Goal: Transaction & Acquisition: Subscribe to service/newsletter

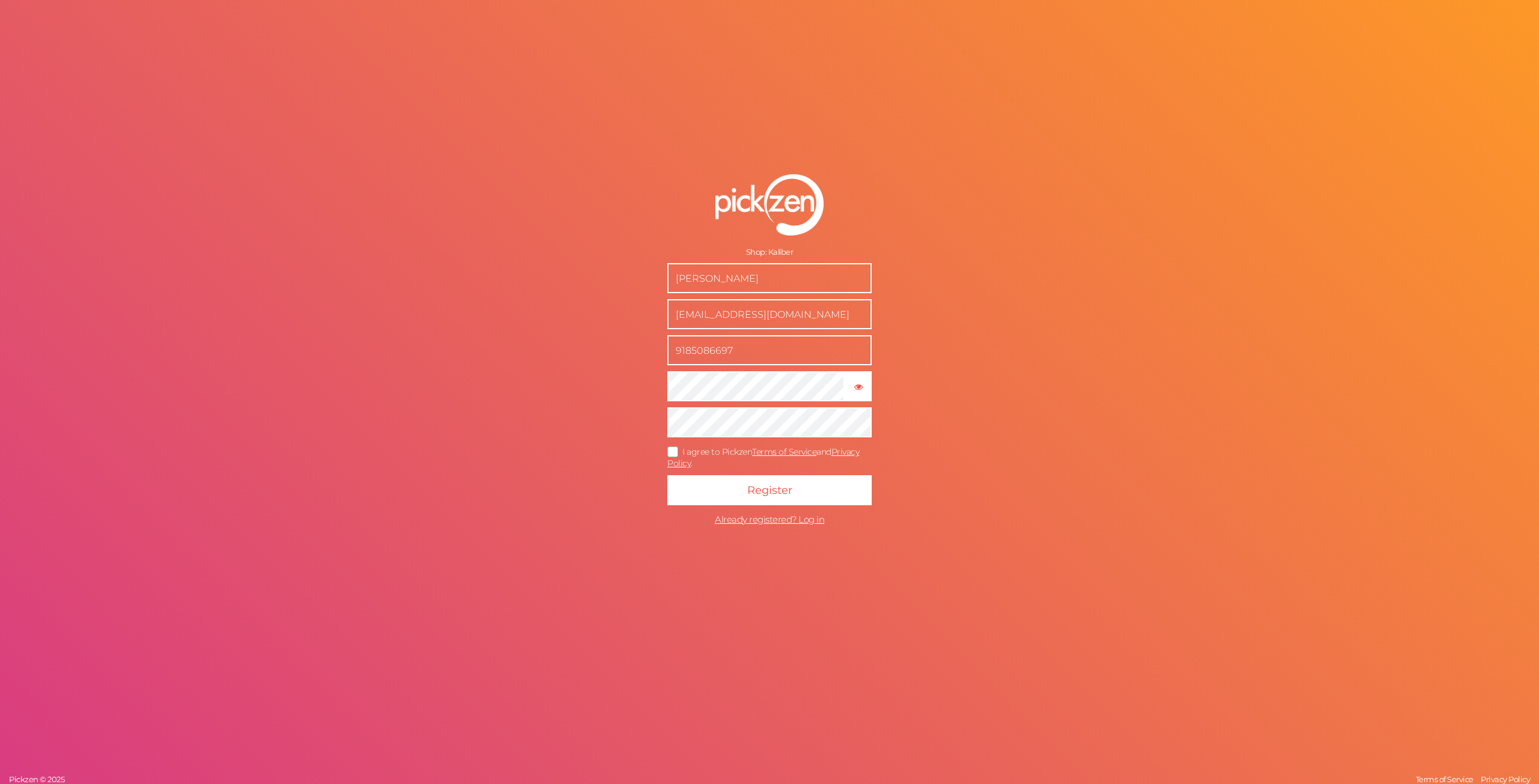
click at [687, 455] on span "I agree to Pickzen Terms of Service and Privacy Policy ." at bounding box center [763, 457] width 192 height 22
click at [0, 0] on input "I agree to Pickzen Terms of Service and Privacy Policy ." at bounding box center [0, 0] width 0 height 0
click at [840, 488] on button "Register" at bounding box center [769, 490] width 204 height 30
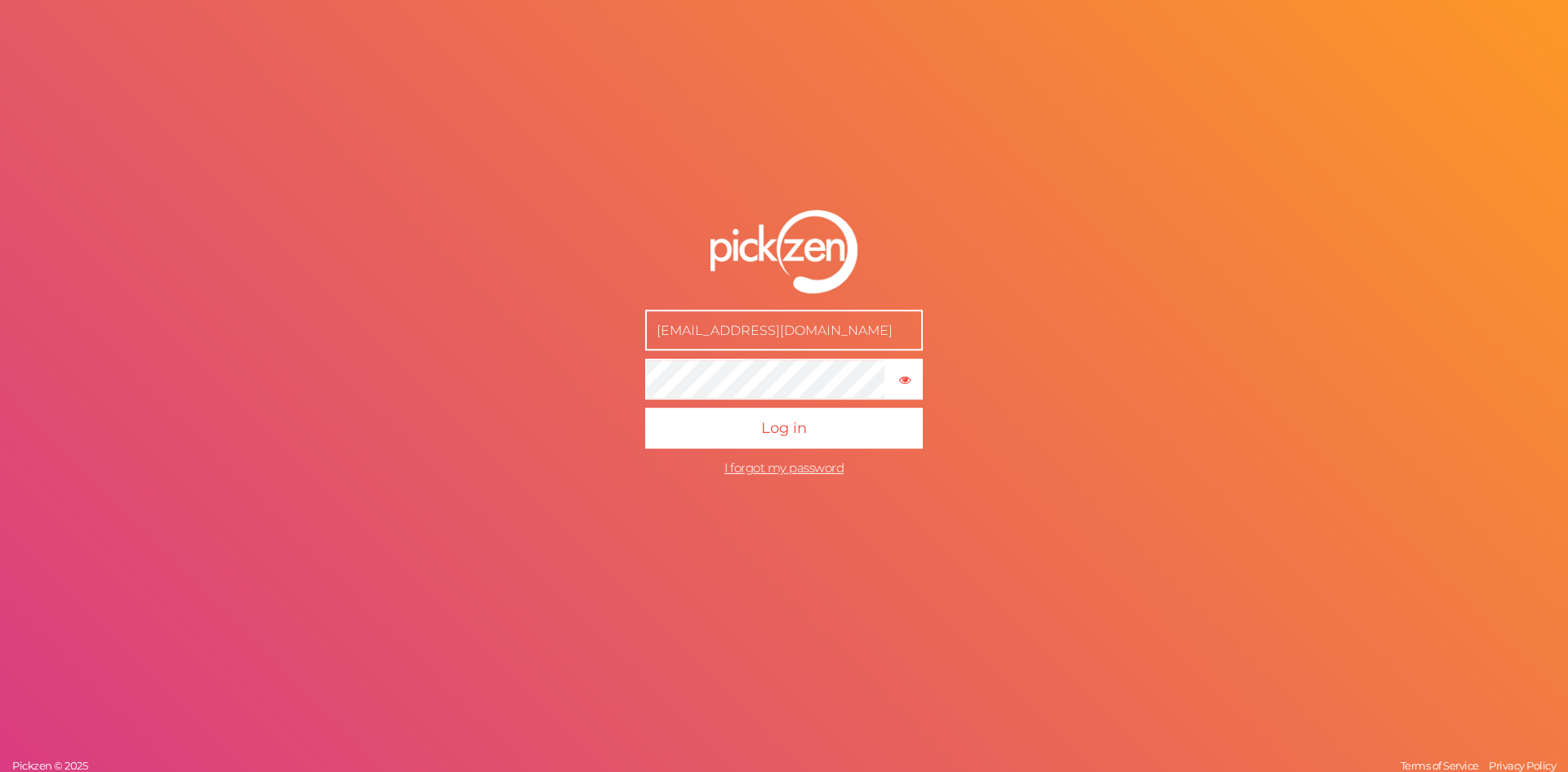
type input "[EMAIL_ADDRESS][DOMAIN_NAME]"
click at [910, 376] on icon "button" at bounding box center [905, 379] width 11 height 11
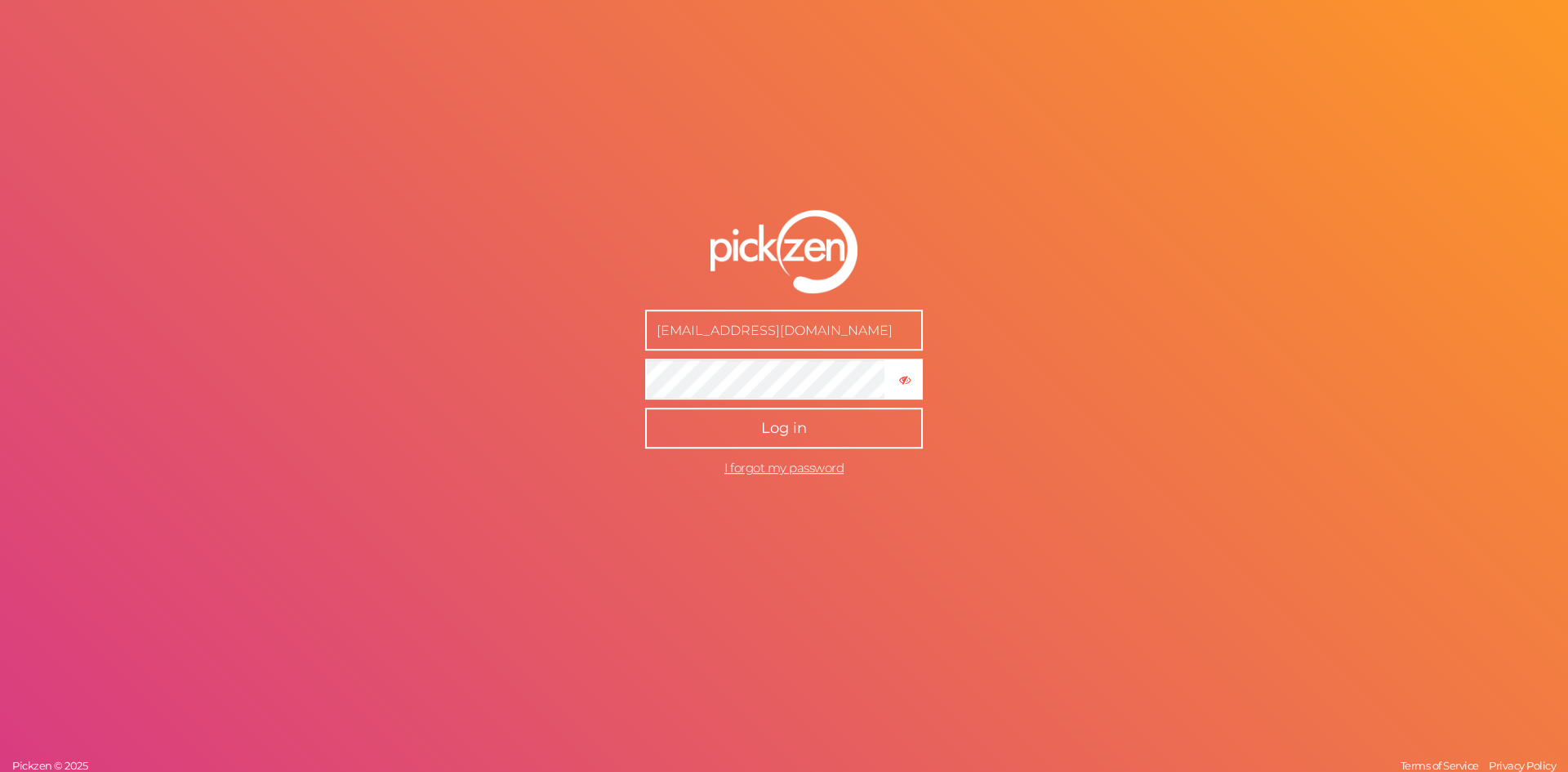
click at [853, 436] on button "Log in" at bounding box center [784, 428] width 278 height 41
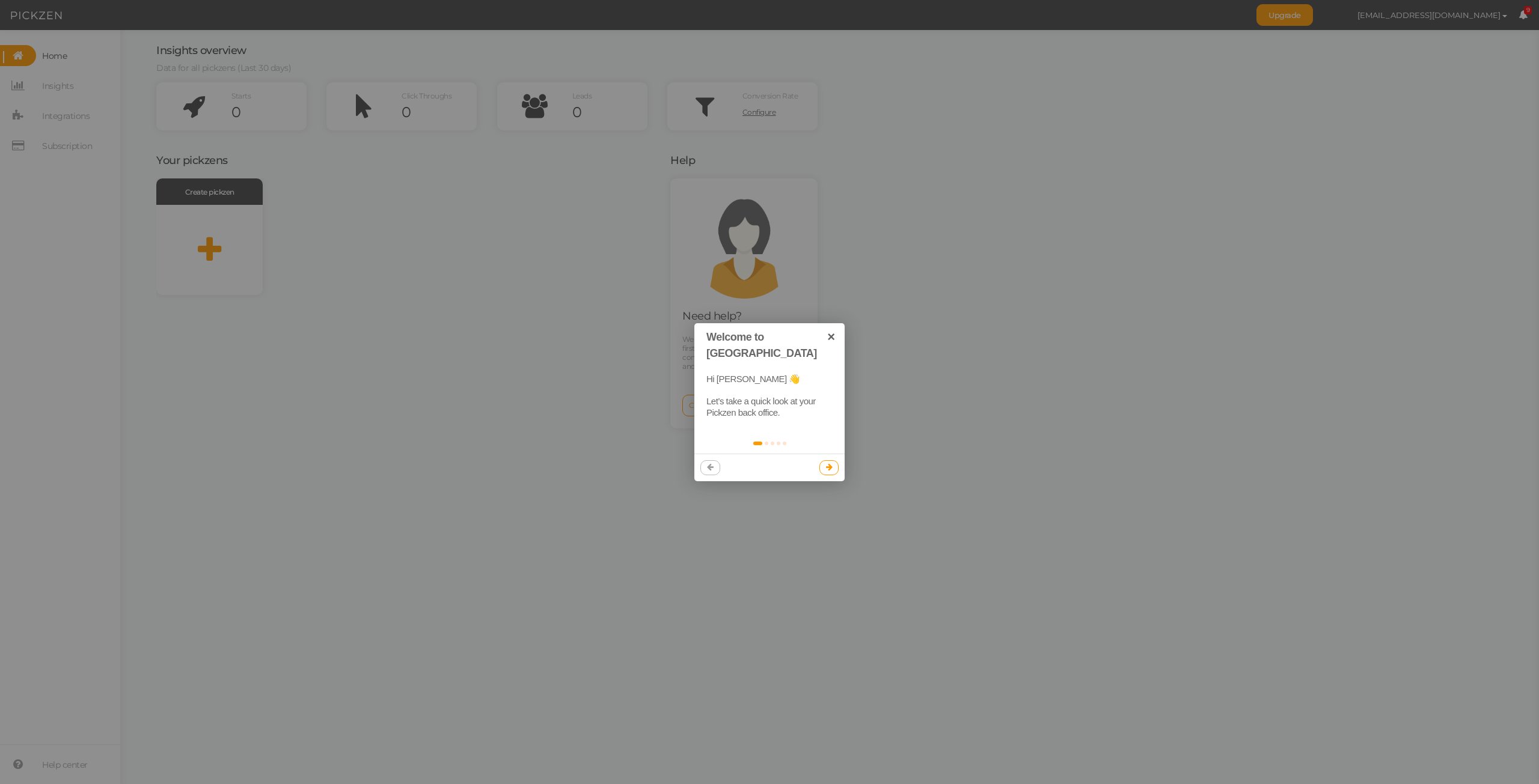
drag, startPoint x: 571, startPoint y: 348, endPoint x: 488, endPoint y: 338, distance: 83.6
click at [489, 340] on div at bounding box center [769, 392] width 1539 height 784
click at [830, 464] on icon at bounding box center [829, 467] width 7 height 8
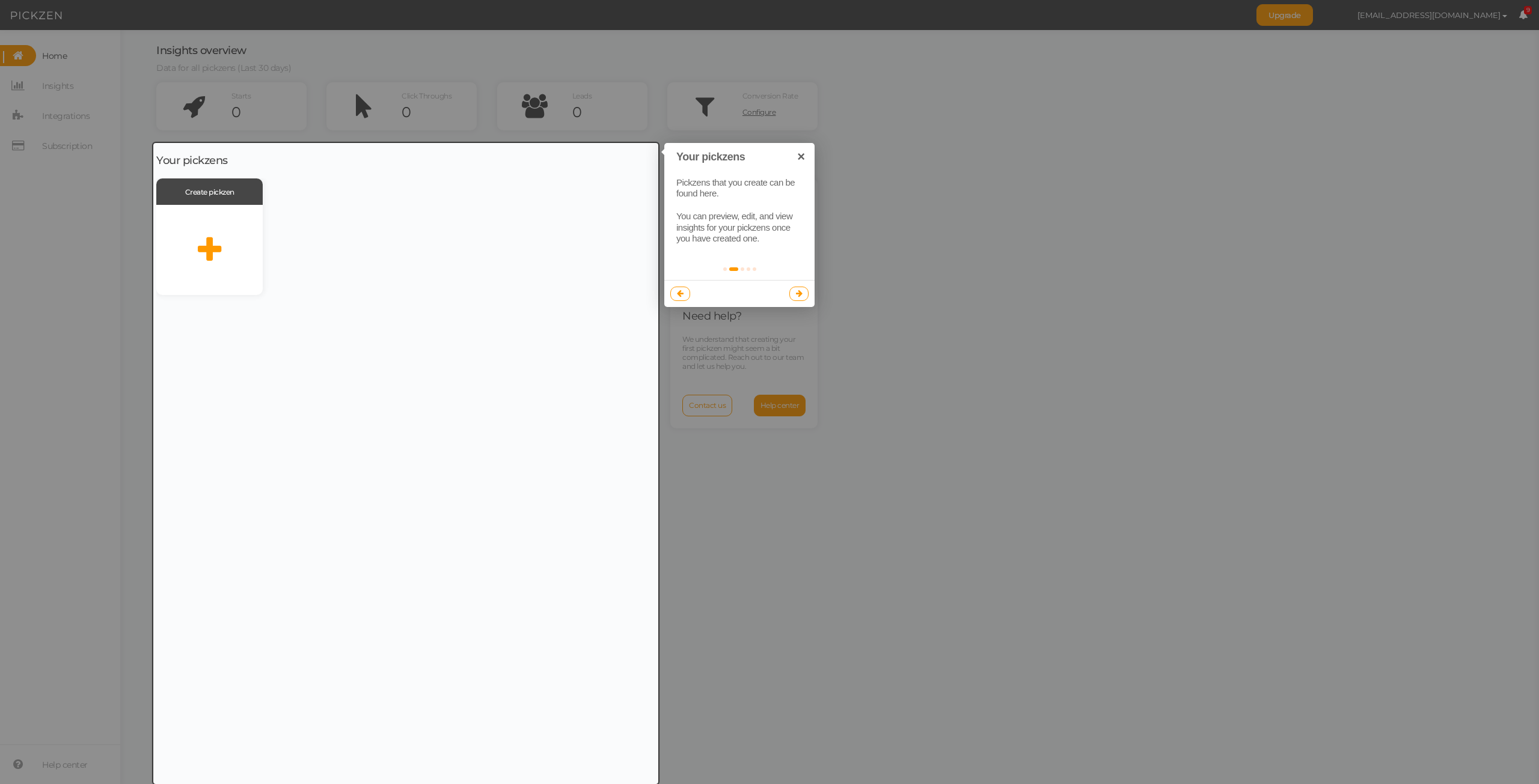
click at [800, 295] on icon at bounding box center [799, 293] width 7 height 8
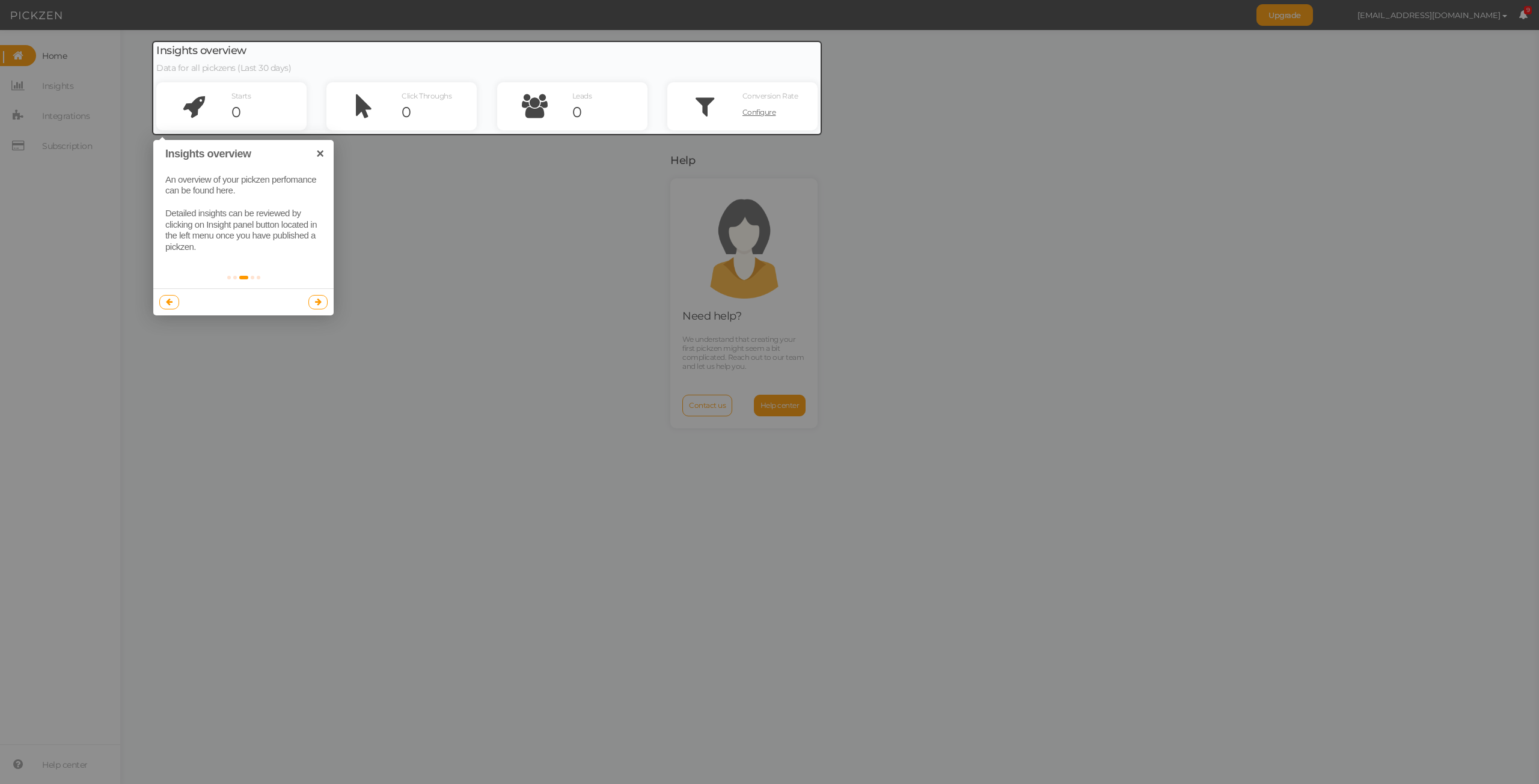
click at [323, 303] on link at bounding box center [318, 302] width 20 height 14
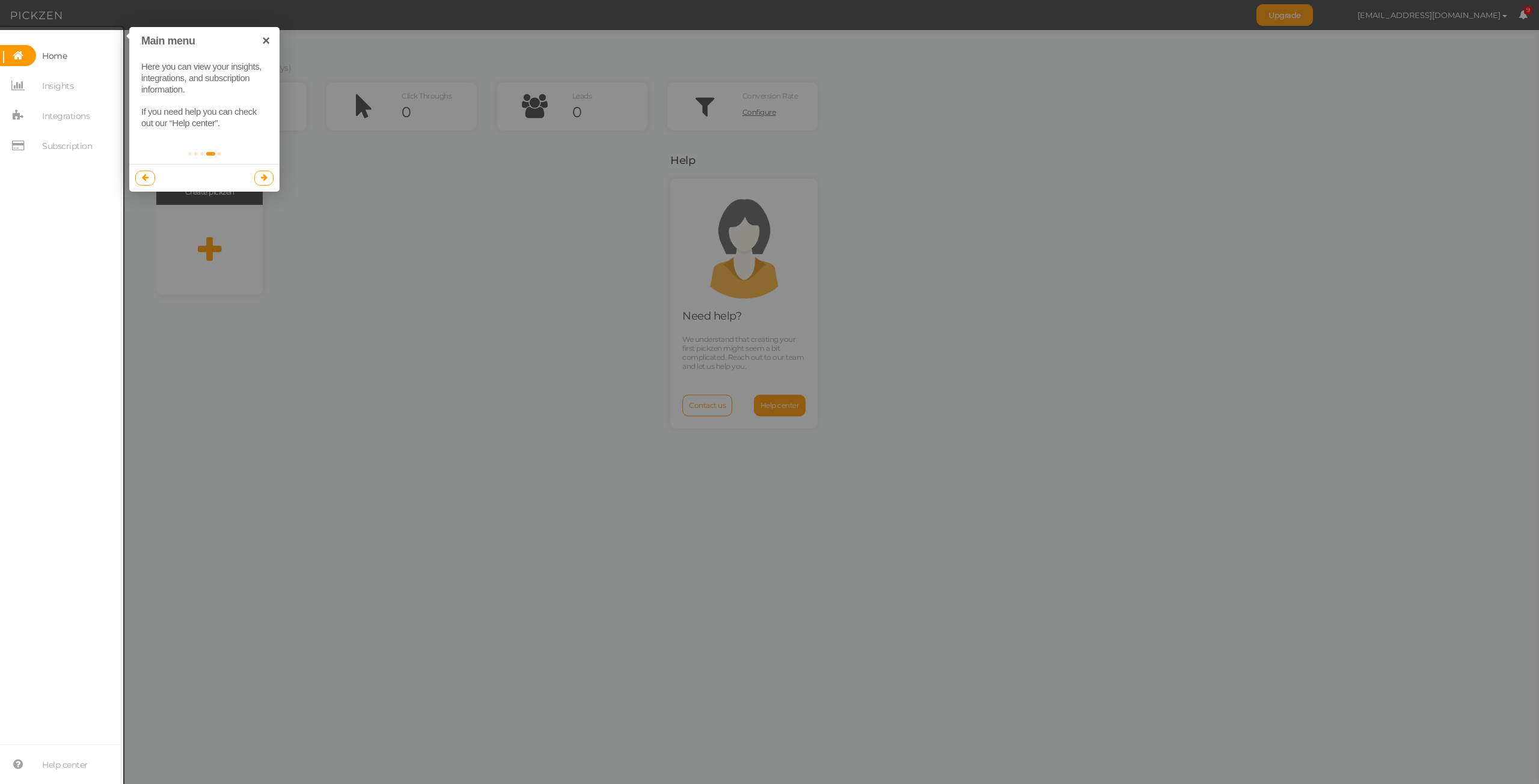
click at [269, 179] on link at bounding box center [264, 177] width 20 height 14
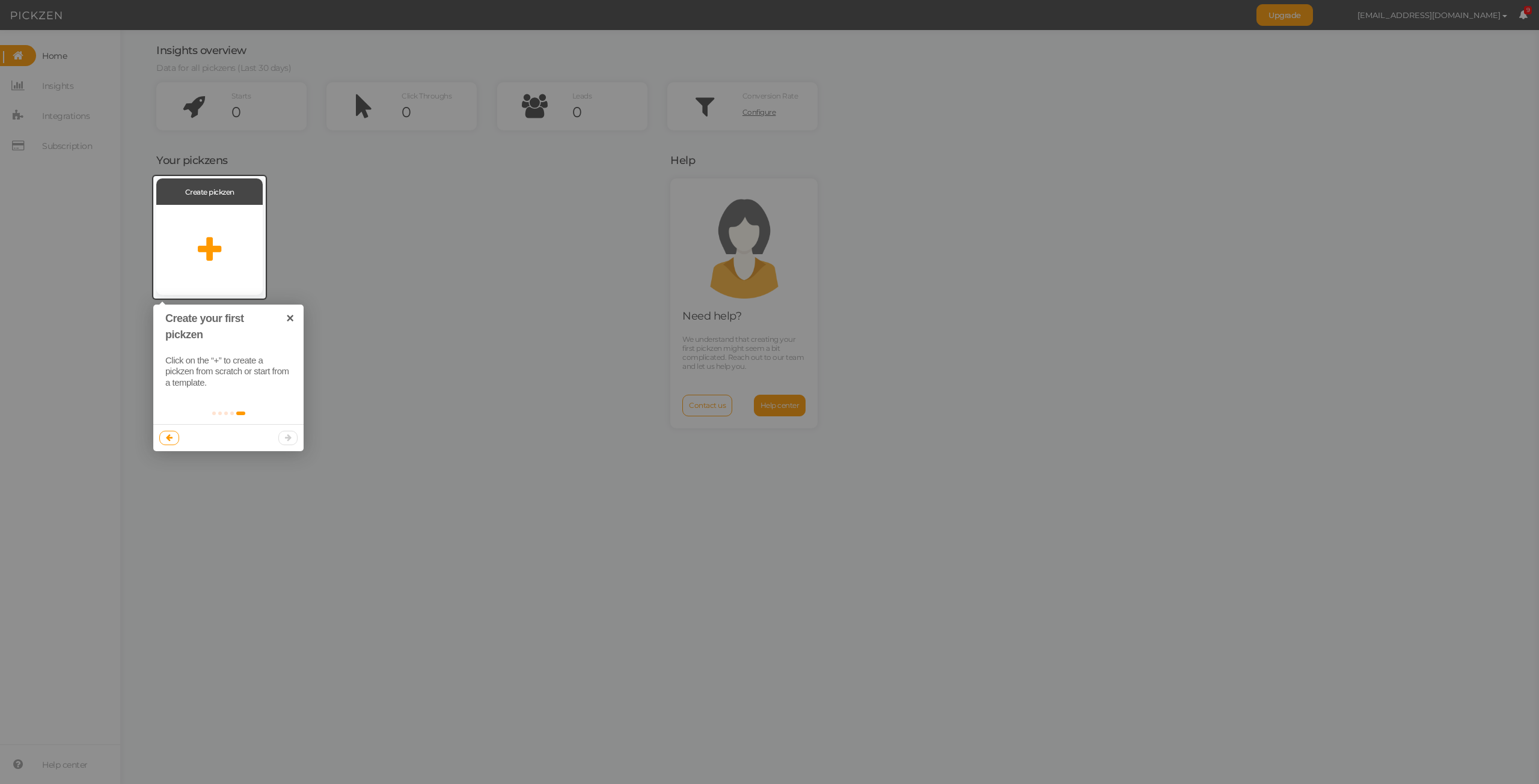
click at [291, 440] on div at bounding box center [228, 437] width 150 height 27
click at [290, 319] on link "×" at bounding box center [290, 318] width 27 height 27
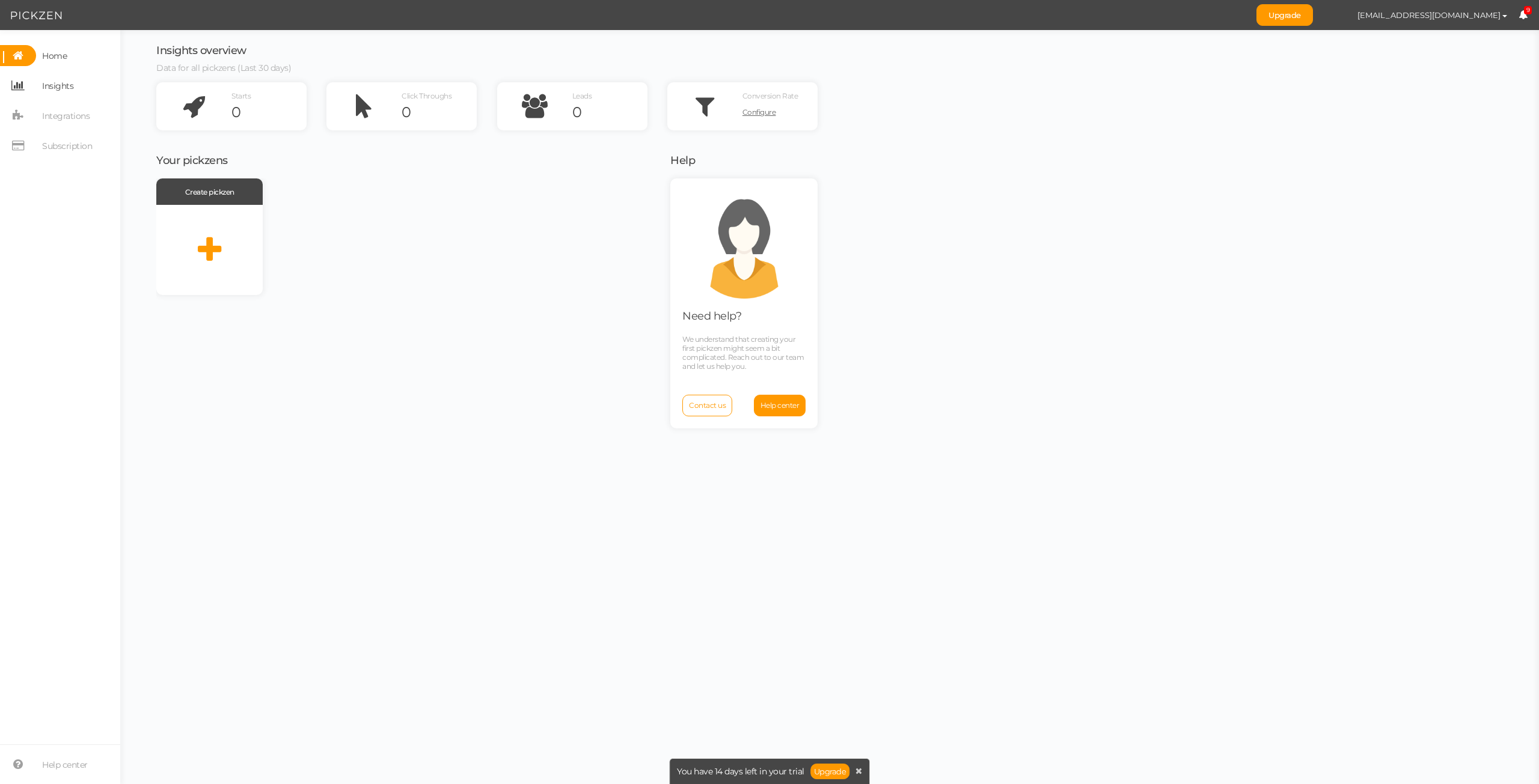
click at [55, 86] on span "Insights" at bounding box center [57, 86] width 31 height 19
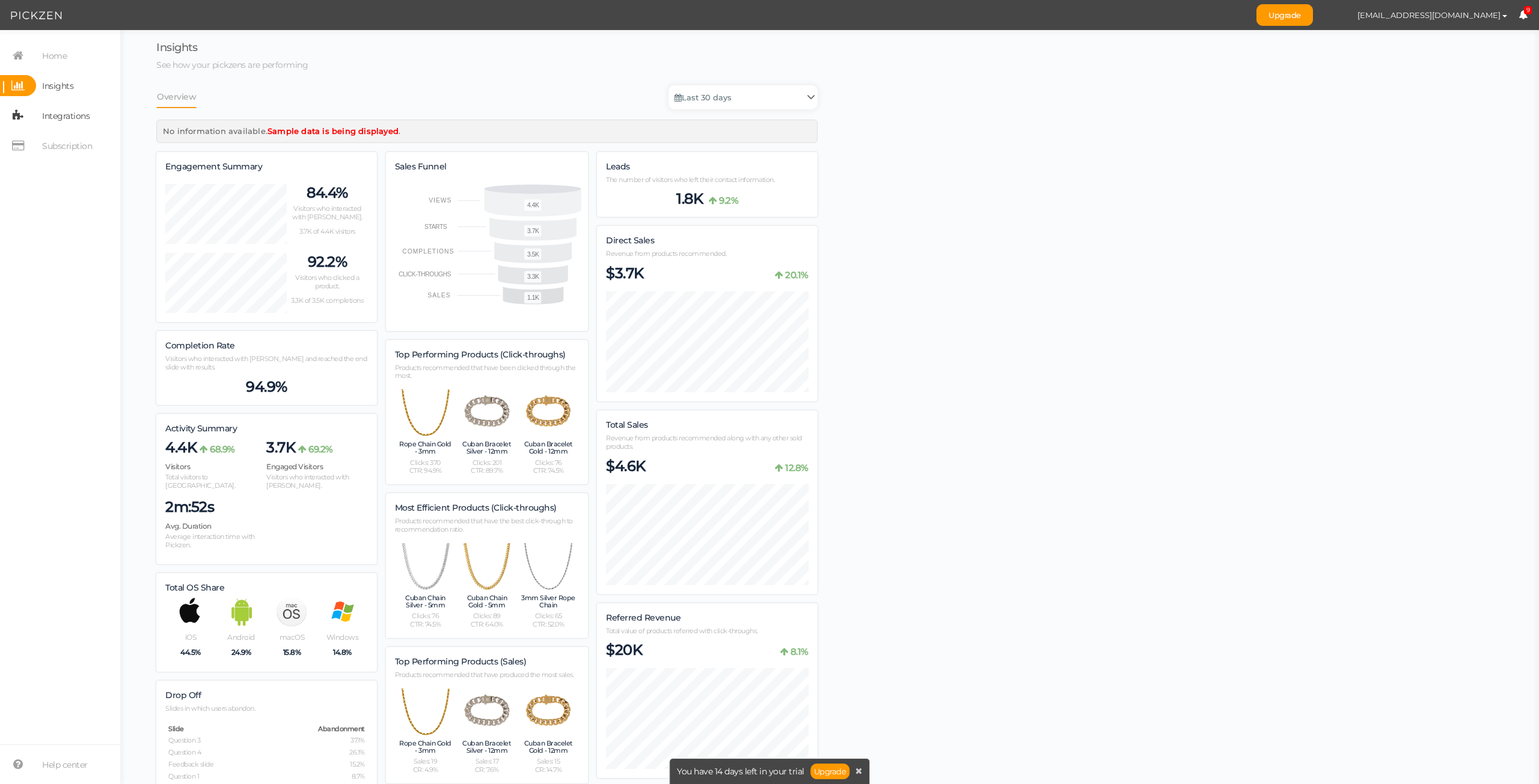
scroll to position [1285, 661]
drag, startPoint x: 127, startPoint y: 250, endPoint x: 72, endPoint y: 247, distance: 55.1
click at [67, 246] on section "Home Insights Integrations Subscription Help center" at bounding box center [60, 407] width 120 height 754
drag, startPoint x: 116, startPoint y: 261, endPoint x: 33, endPoint y: 257, distance: 83.1
click at [33, 257] on section "Home Insights Integrations Subscription Help center" at bounding box center [60, 407] width 120 height 754
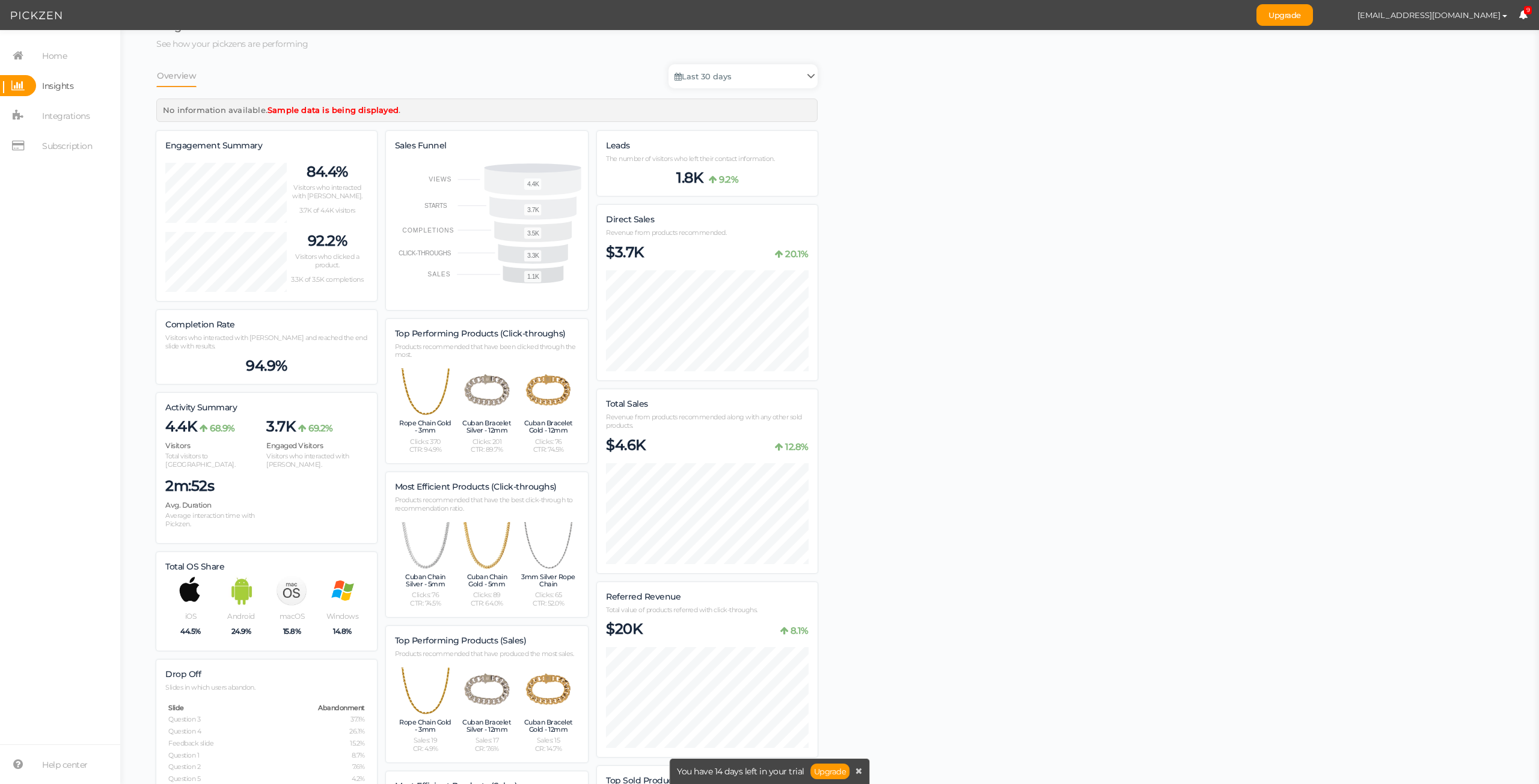
scroll to position [120, 0]
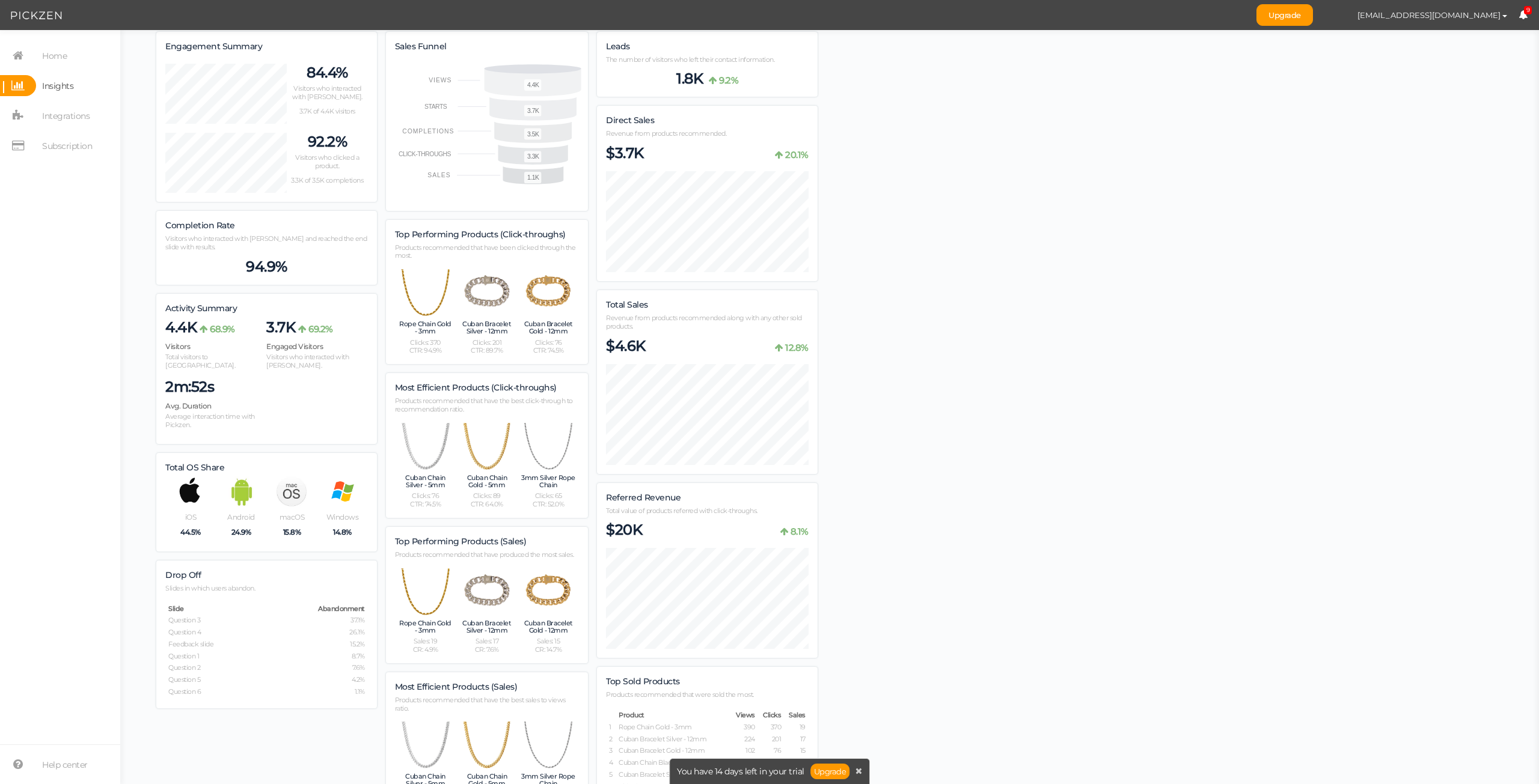
drag, startPoint x: 1117, startPoint y: 498, endPoint x: 1104, endPoint y: 497, distance: 13.0
drag, startPoint x: 1104, startPoint y: 497, endPoint x: 983, endPoint y: 479, distance: 122.3
click at [983, 479] on div "Insights See how your pickzens are performing Overview Last 30 days No informat…" at bounding box center [829, 581] width 1395 height 1319
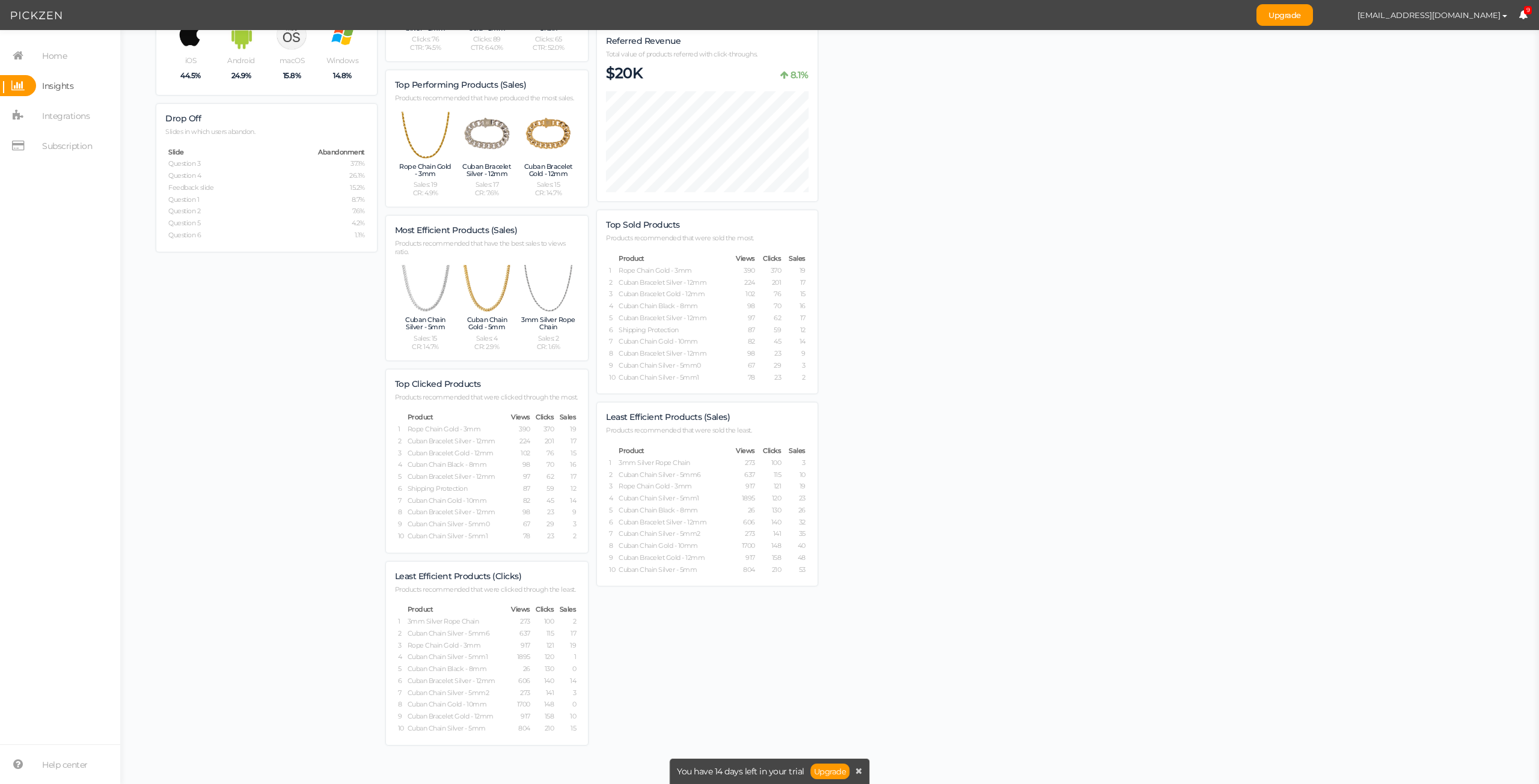
scroll to position [585, 0]
drag, startPoint x: 1062, startPoint y: 457, endPoint x: 988, endPoint y: 442, distance: 75.5
click at [986, 442] on div "Insights See how your pickzens are performing Overview Last 30 days No informat…" at bounding box center [829, 124] width 1395 height 1319
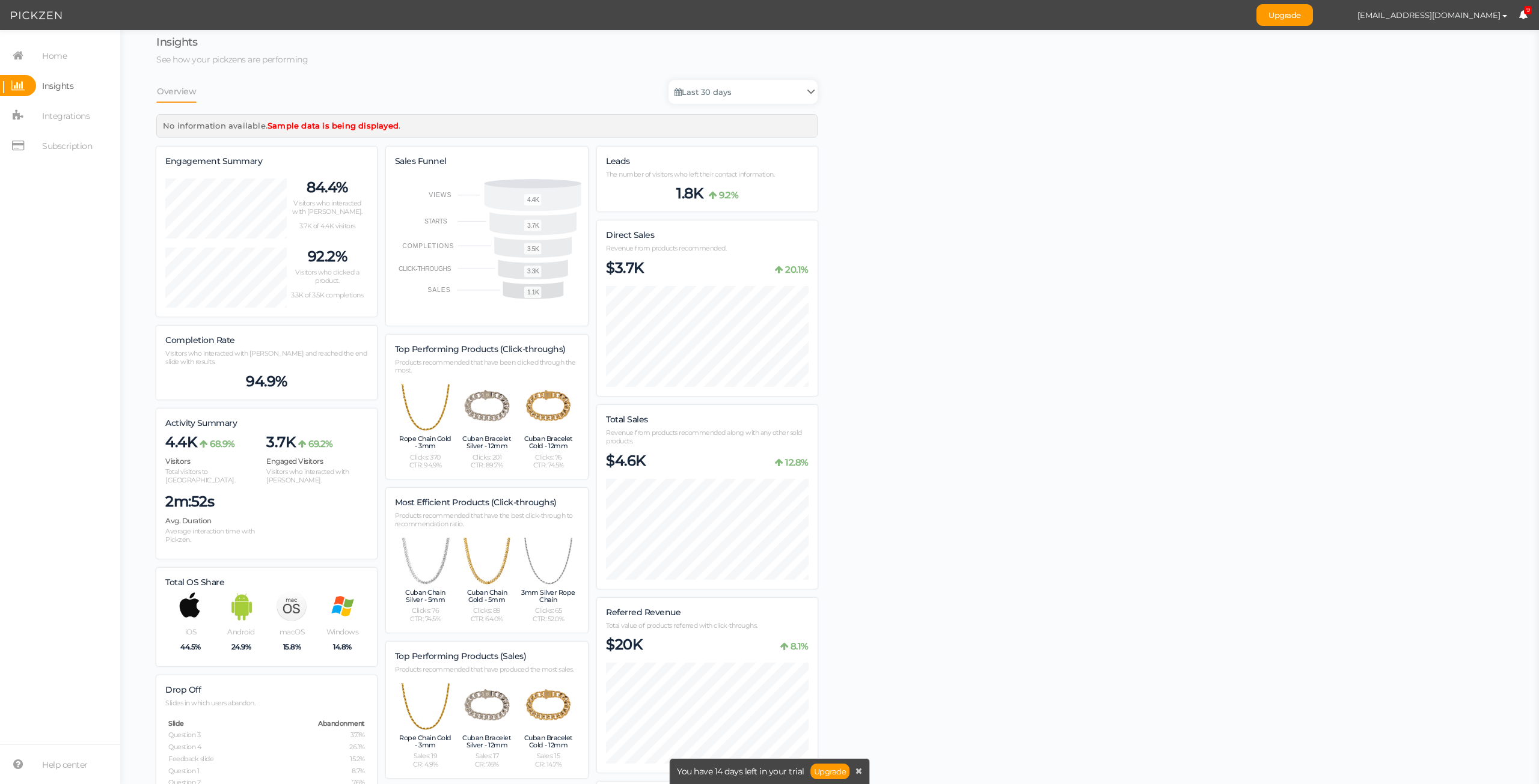
scroll to position [0, 0]
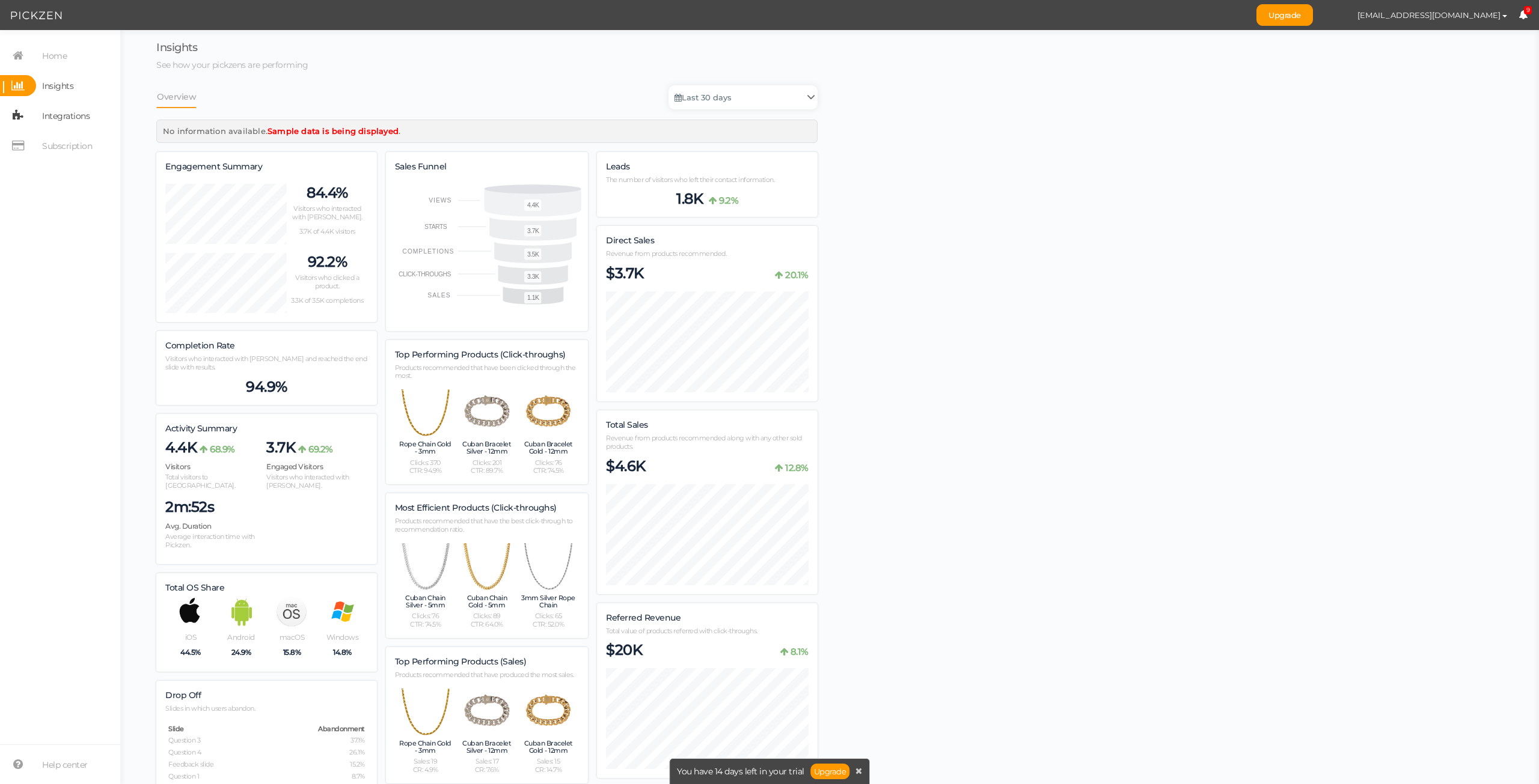
click at [55, 120] on span "Integrations" at bounding box center [65, 116] width 47 height 19
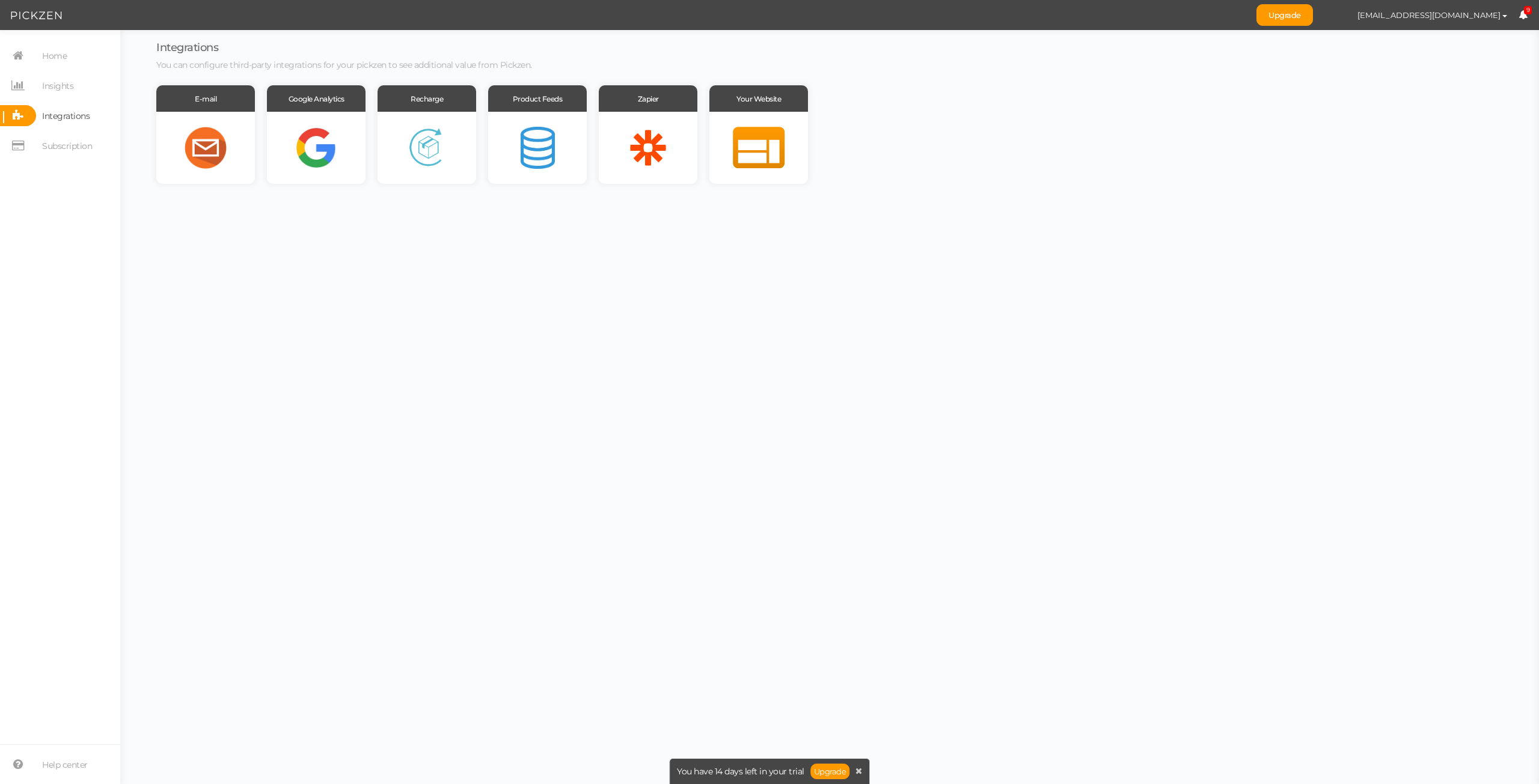
drag, startPoint x: 434, startPoint y: 248, endPoint x: 387, endPoint y: 230, distance: 50.3
drag, startPoint x: 387, startPoint y: 230, endPoint x: 380, endPoint y: 229, distance: 7.1
click at [380, 229] on body "Upgrade [EMAIL_ADDRESS][DOMAIN_NAME] Preferences Help Log out 9 × Close A wider…" at bounding box center [769, 392] width 1539 height 784
drag, startPoint x: 297, startPoint y: 214, endPoint x: 259, endPoint y: 203, distance: 39.6
click at [259, 203] on body "Upgrade [EMAIL_ADDRESS][DOMAIN_NAME] Preferences Help Log out 9 × Close A wider…" at bounding box center [769, 392] width 1539 height 784
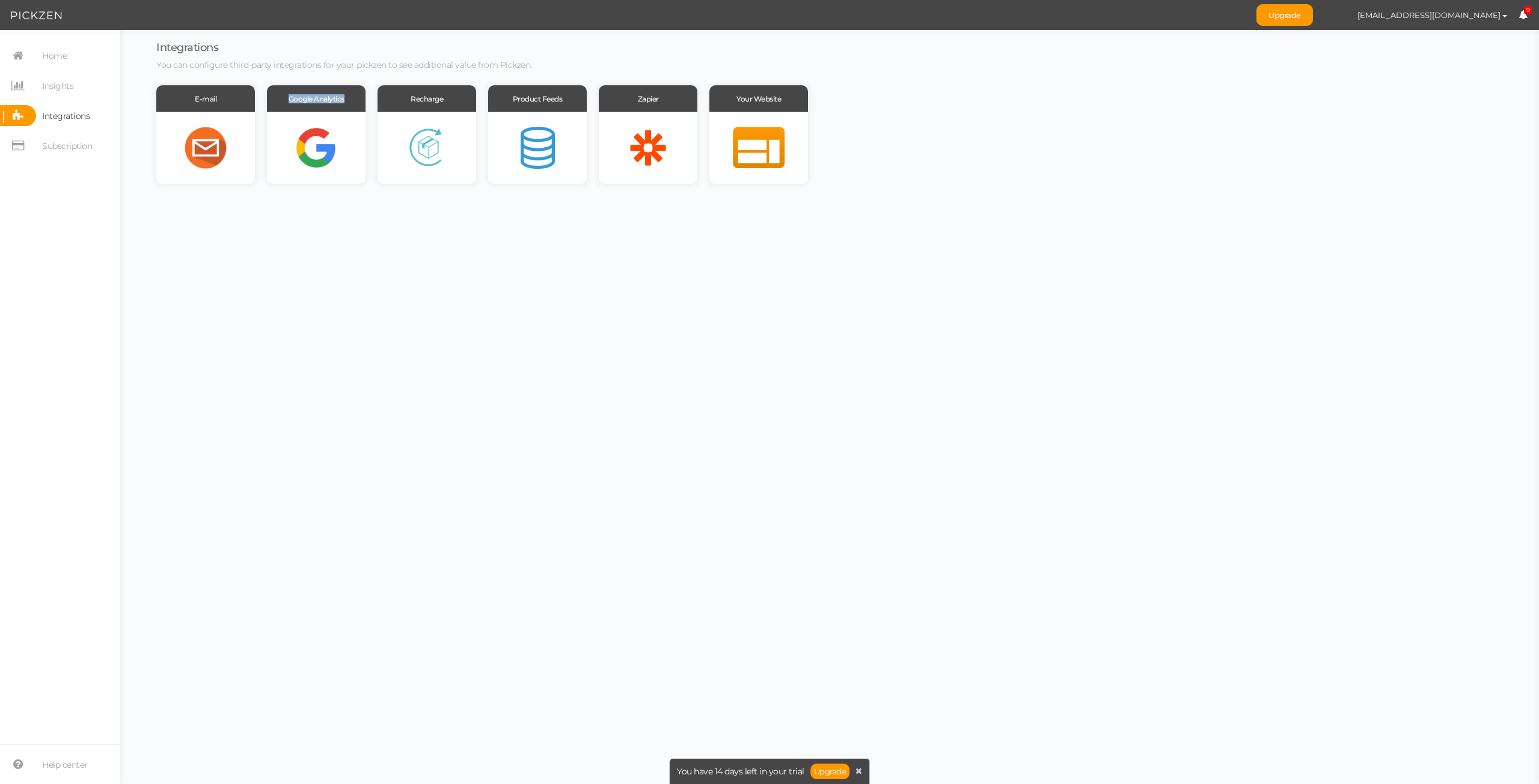
click at [222, 226] on body "Upgrade [EMAIL_ADDRESS][DOMAIN_NAME] Preferences Help Log out 9 × Close A wider…" at bounding box center [769, 392] width 1539 height 784
click at [59, 149] on span "Subscription" at bounding box center [67, 146] width 50 height 19
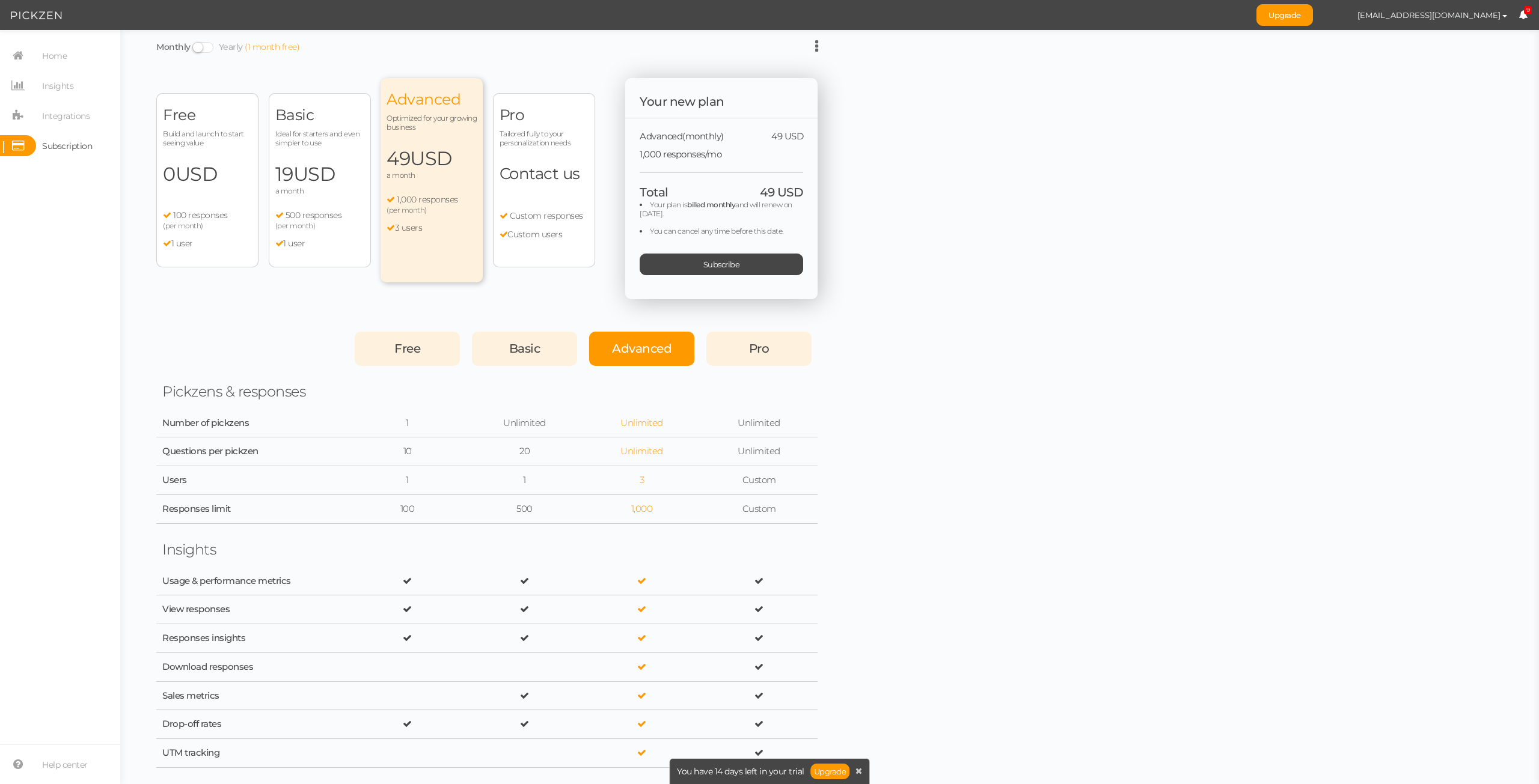
drag, startPoint x: 314, startPoint y: 323, endPoint x: 288, endPoint y: 318, distance: 26.5
drag, startPoint x: 359, startPoint y: 150, endPoint x: 321, endPoint y: 144, distance: 38.5
click at [321, 144] on span "Ideal for starters and even simpler to use" at bounding box center [319, 138] width 89 height 18
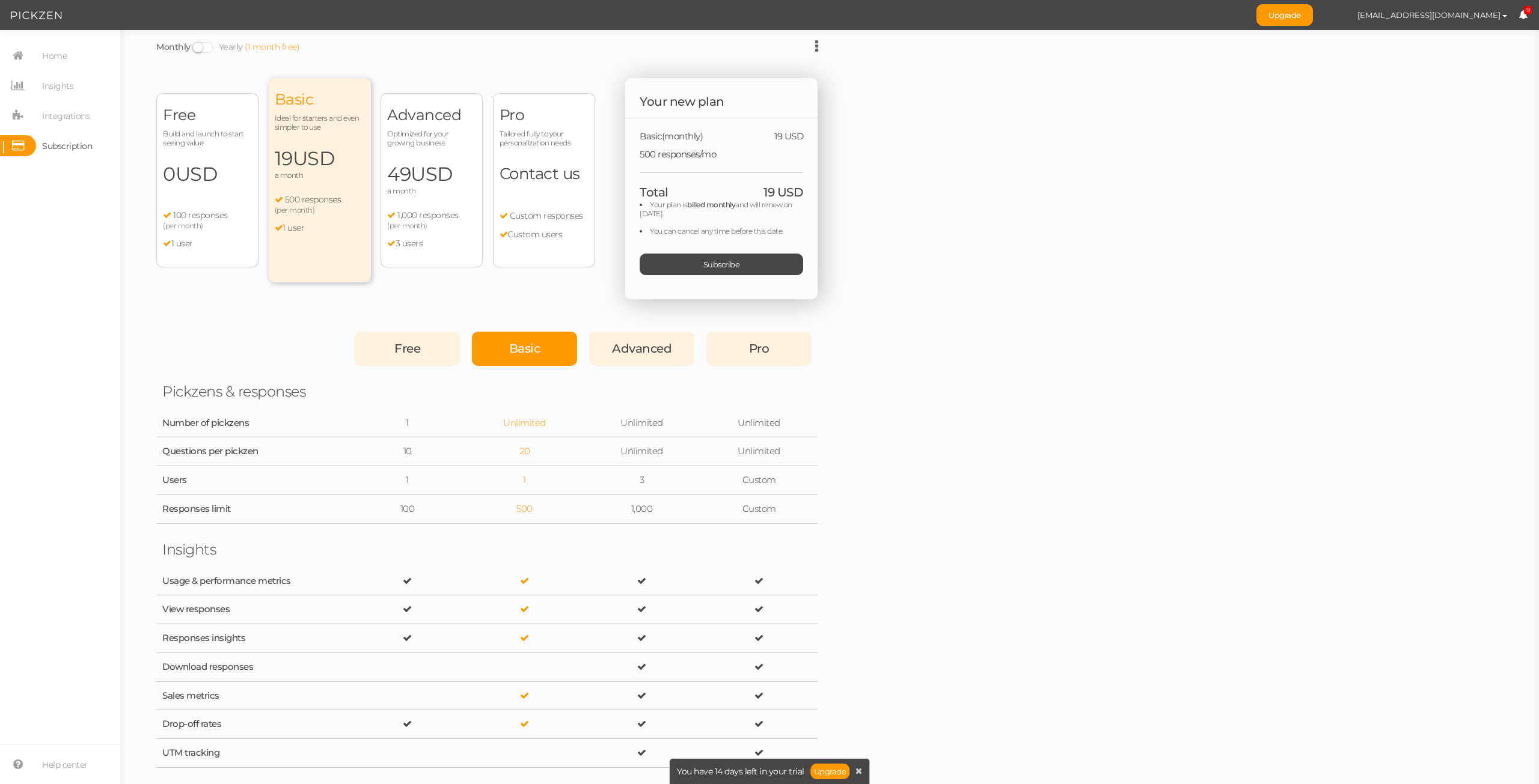
click at [199, 48] on span at bounding box center [203, 47] width 21 height 11
click at [0, 0] on input "Monthly Yearly (1 month free)" at bounding box center [0, 0] width 0 height 0
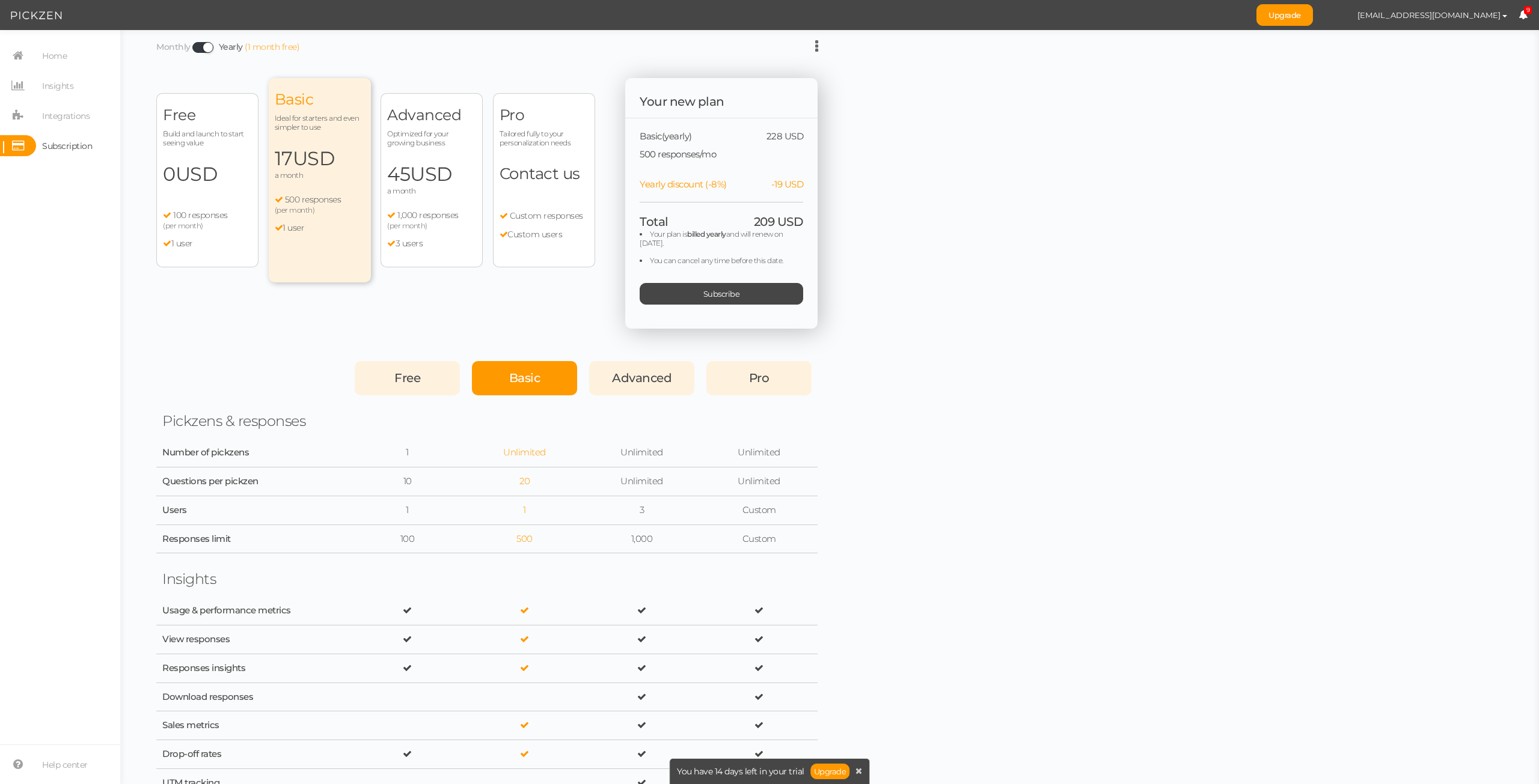
click at [199, 48] on span at bounding box center [203, 47] width 21 height 11
click at [0, 0] on input "Monthly Yearly (1 month free)" at bounding box center [0, 0] width 0 height 0
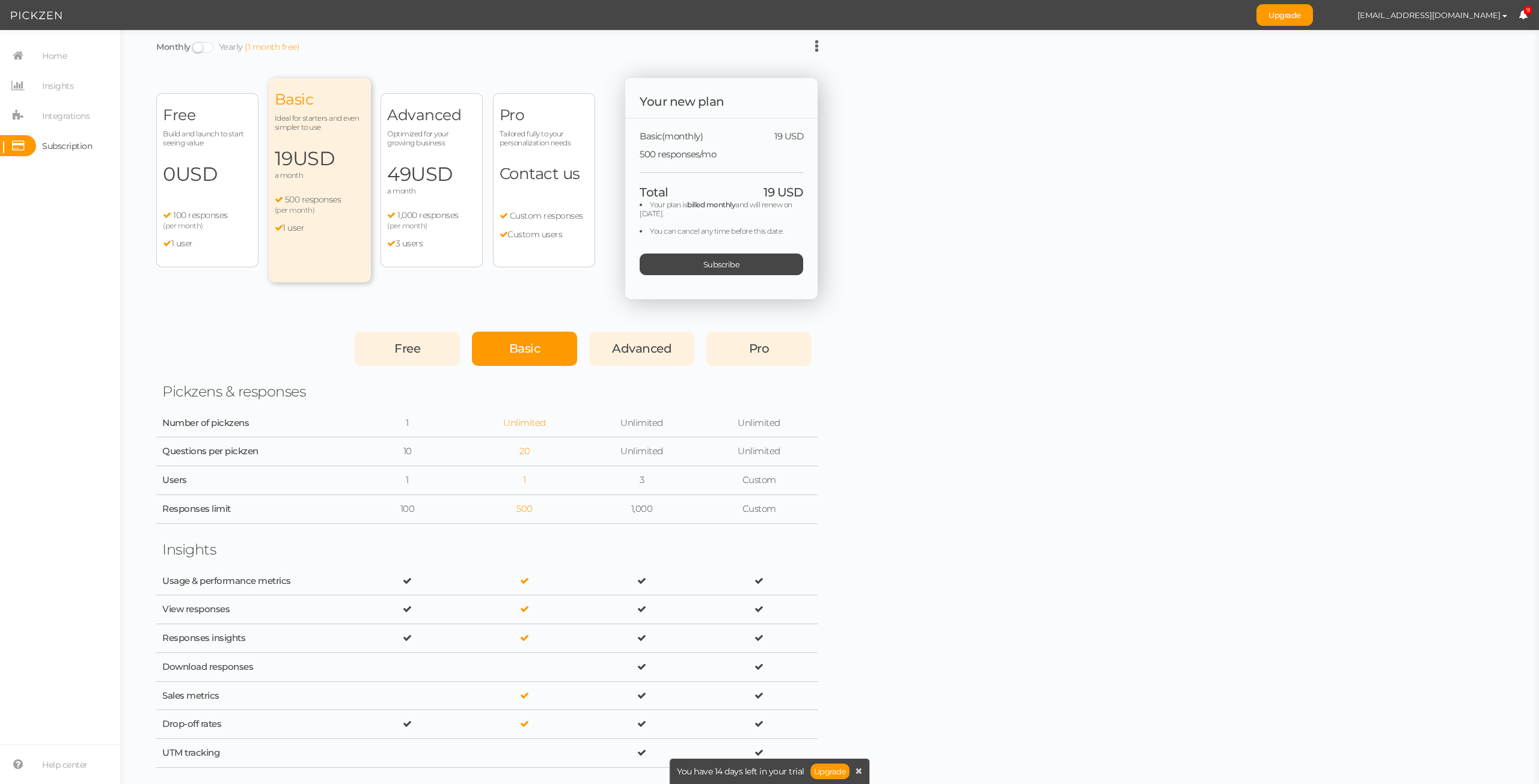
click at [199, 48] on span at bounding box center [203, 47] width 21 height 11
click at [0, 0] on input "Monthly Yearly (1 month free)" at bounding box center [0, 0] width 0 height 0
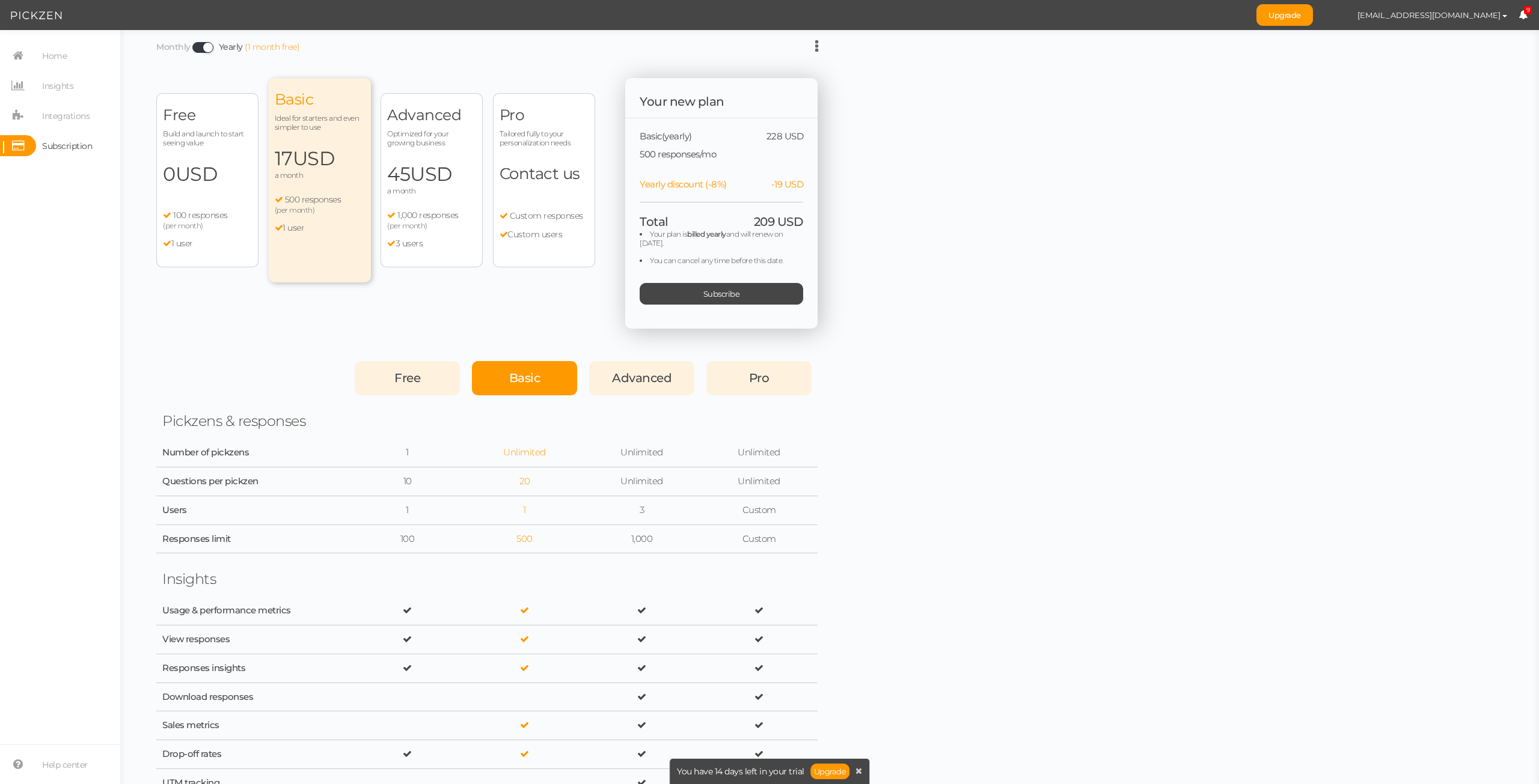
click at [199, 48] on span at bounding box center [203, 47] width 21 height 11
click at [0, 0] on input "Monthly Yearly (1 month free)" at bounding box center [0, 0] width 0 height 0
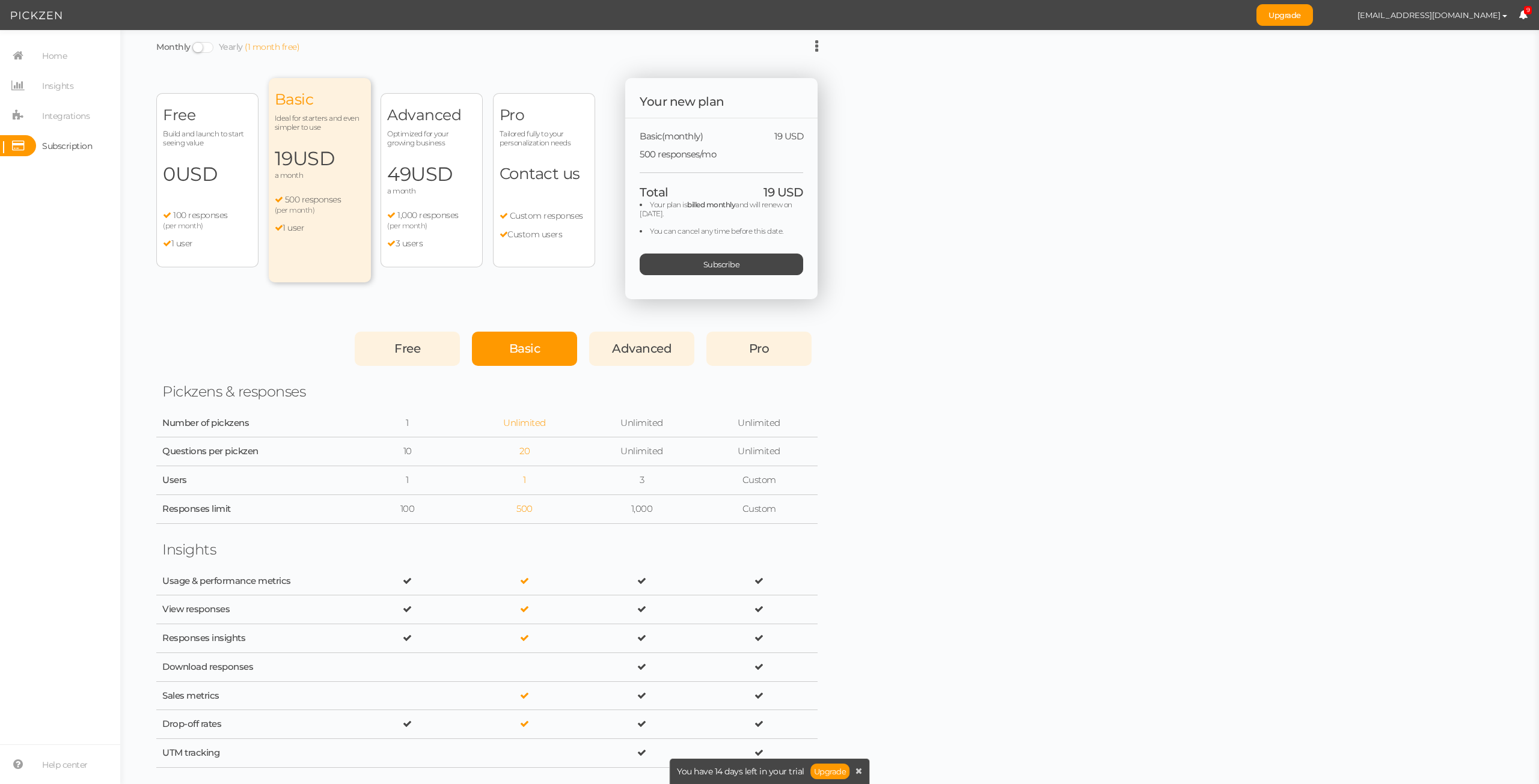
drag, startPoint x: 241, startPoint y: 331, endPoint x: 202, endPoint y: 318, distance: 41.1
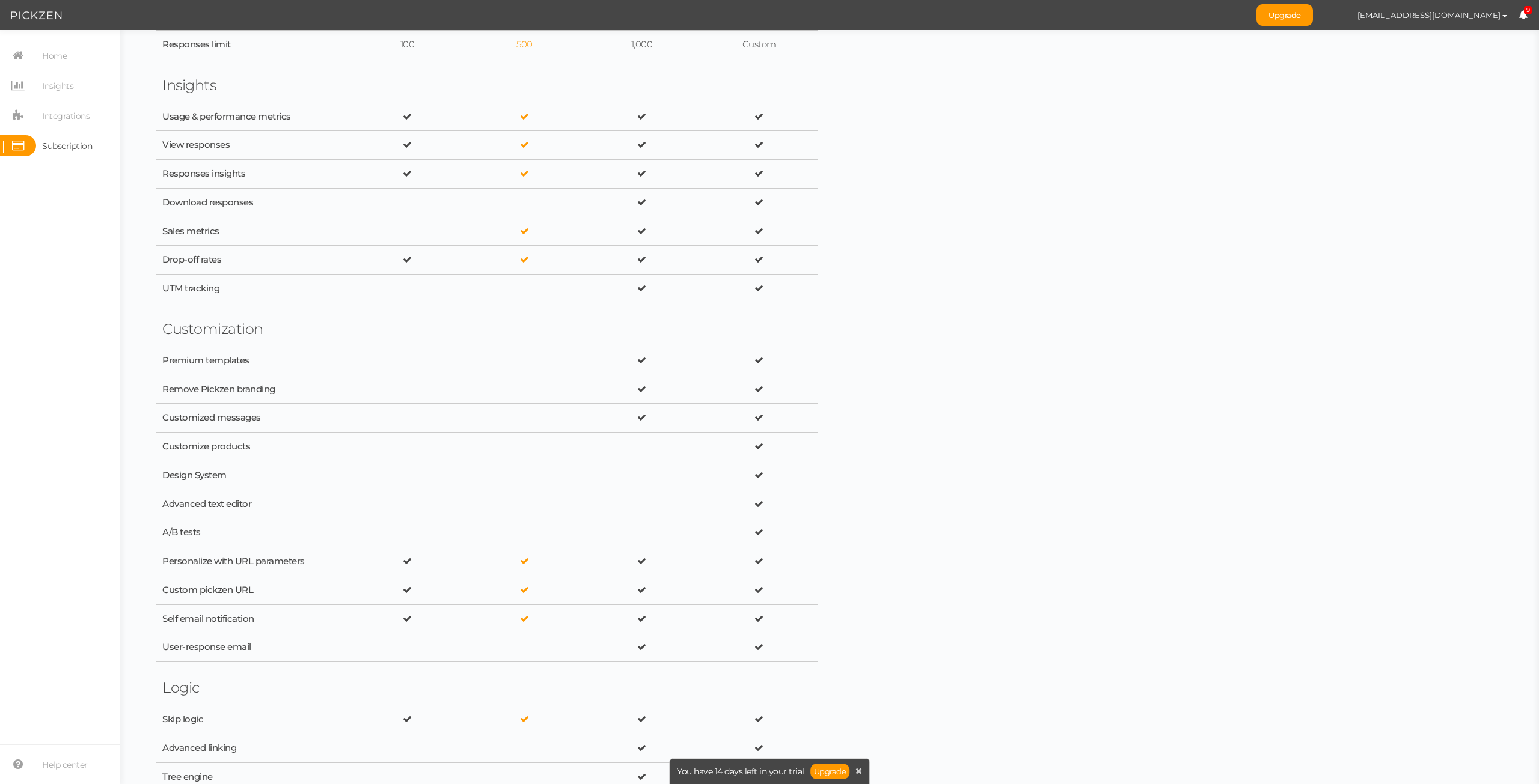
scroll to position [481, 0]
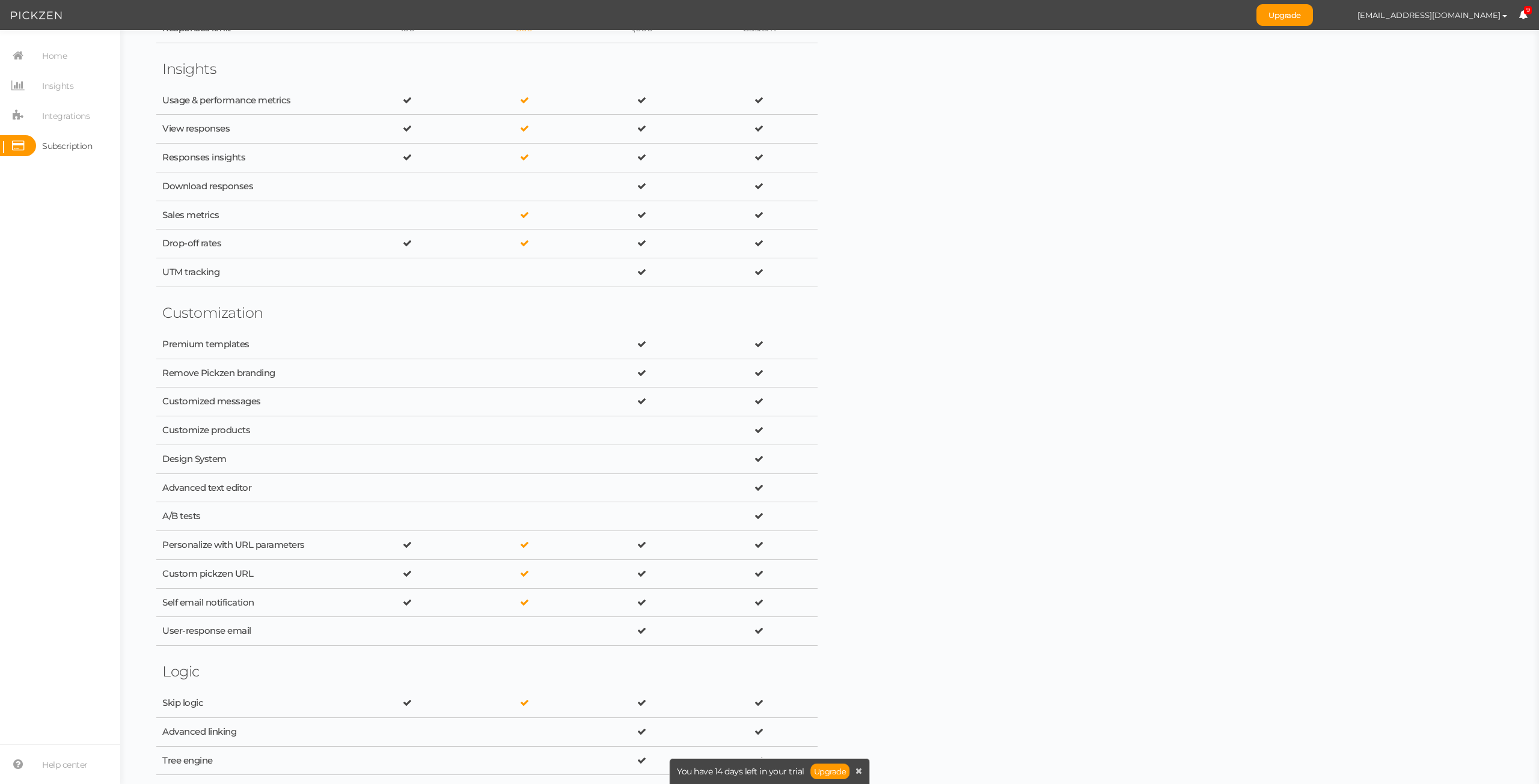
click at [385, 490] on div "Advanced text editor" at bounding box center [486, 488] width 661 height 29
drag, startPoint x: 384, startPoint y: 490, endPoint x: 358, endPoint y: 488, distance: 26.1
click at [359, 488] on div at bounding box center [407, 488] width 105 height 12
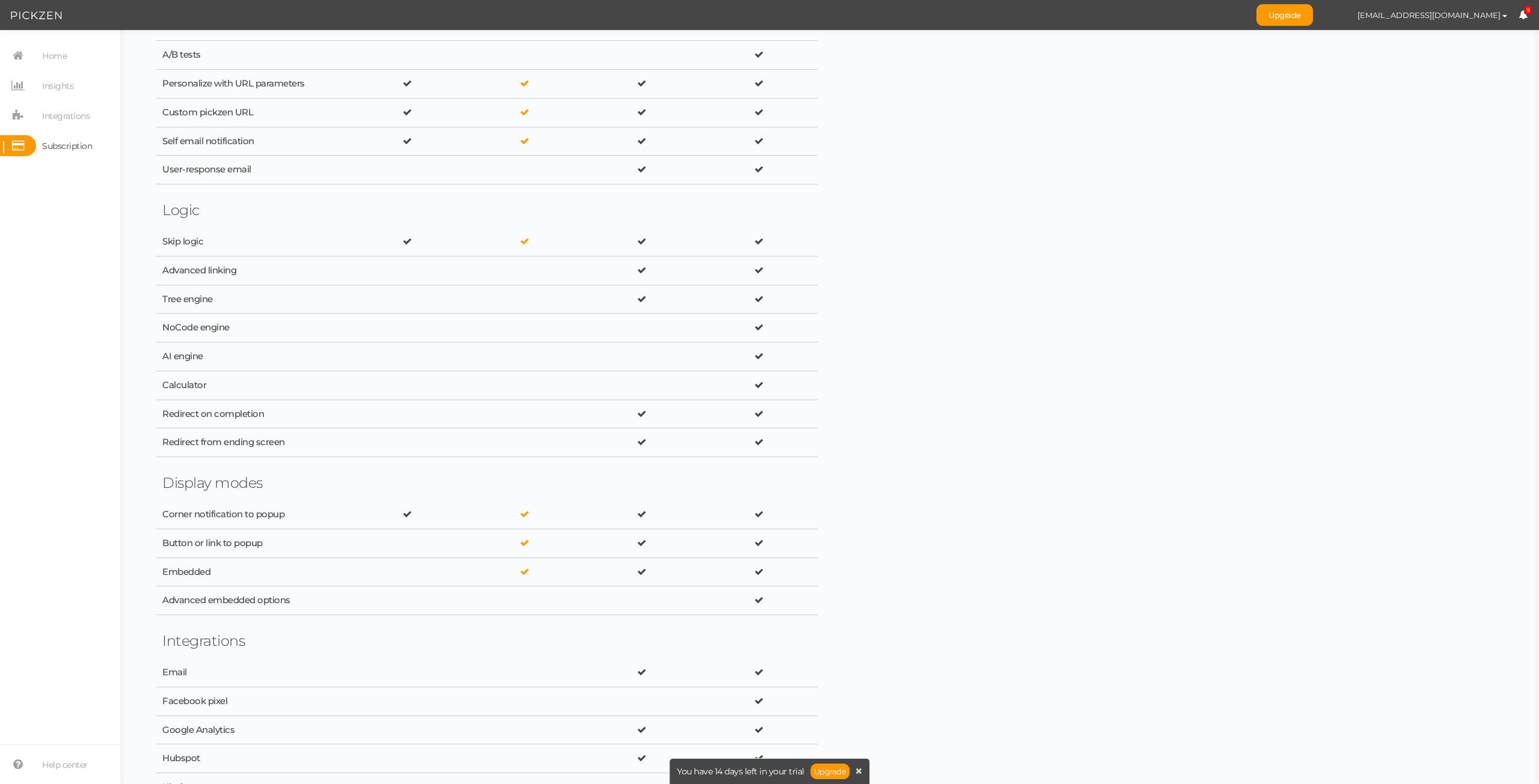
scroll to position [1021, 0]
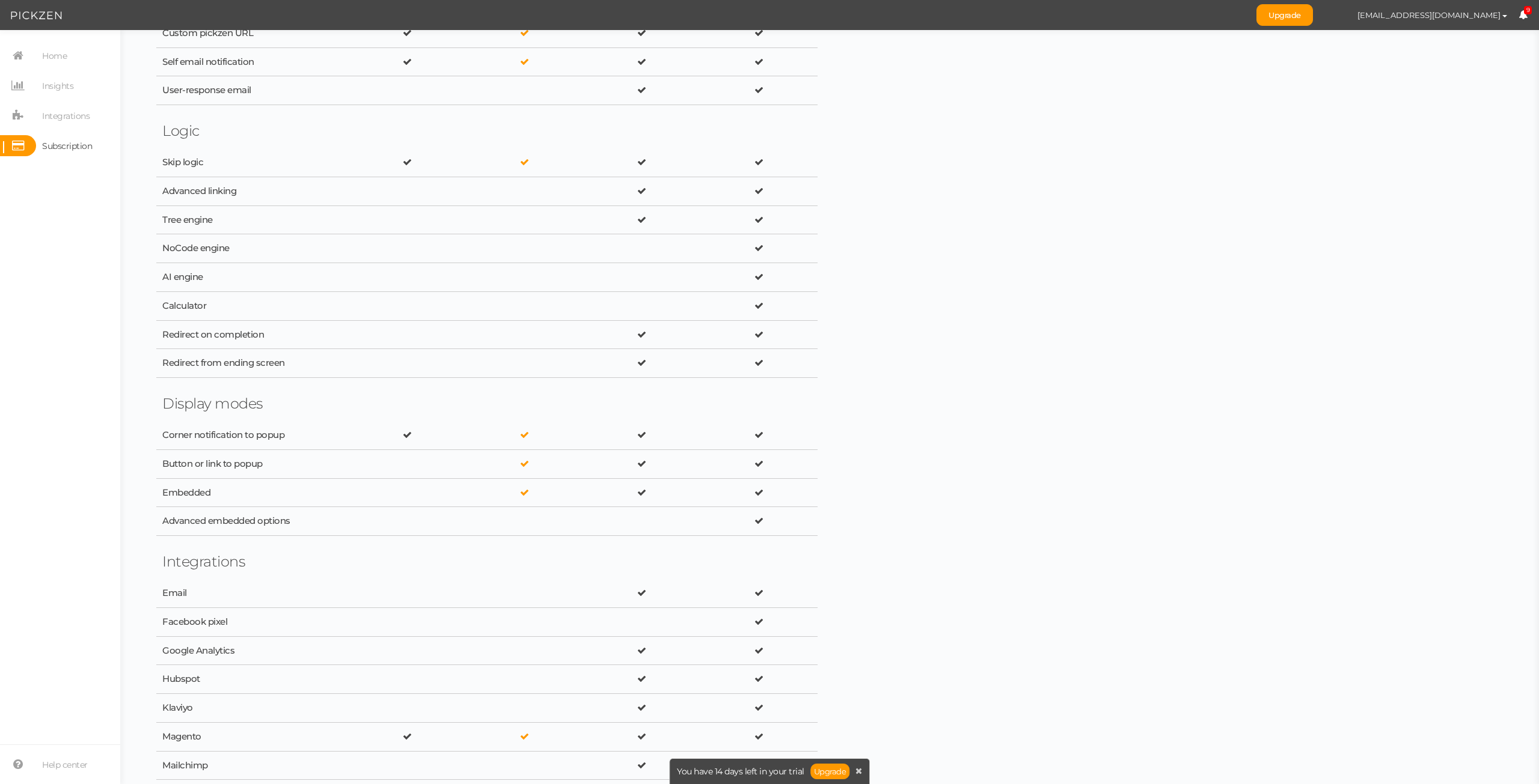
drag, startPoint x: 442, startPoint y: 519, endPoint x: 405, endPoint y: 514, distance: 37.3
click at [403, 516] on div at bounding box center [407, 521] width 105 height 12
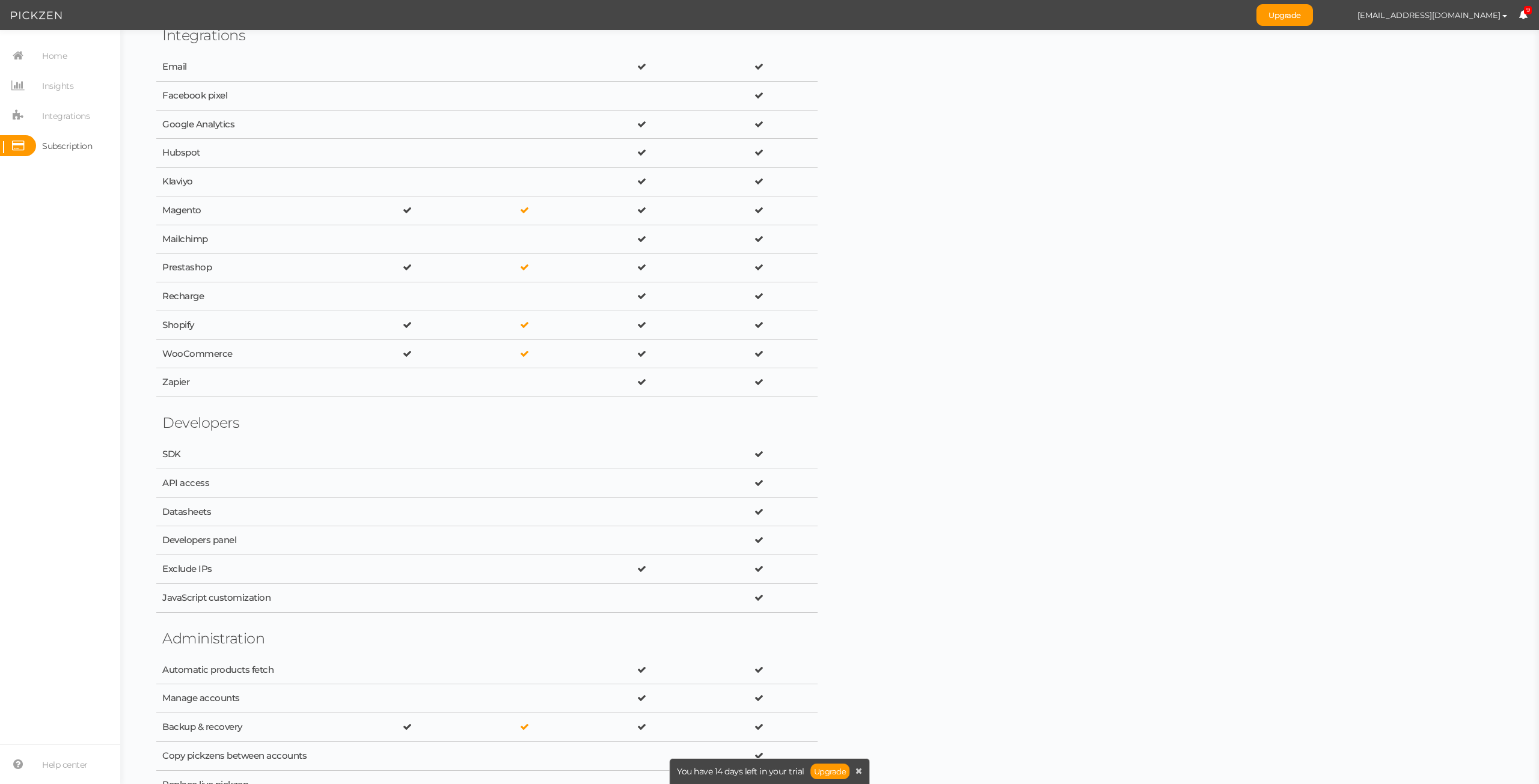
scroll to position [1562, 0]
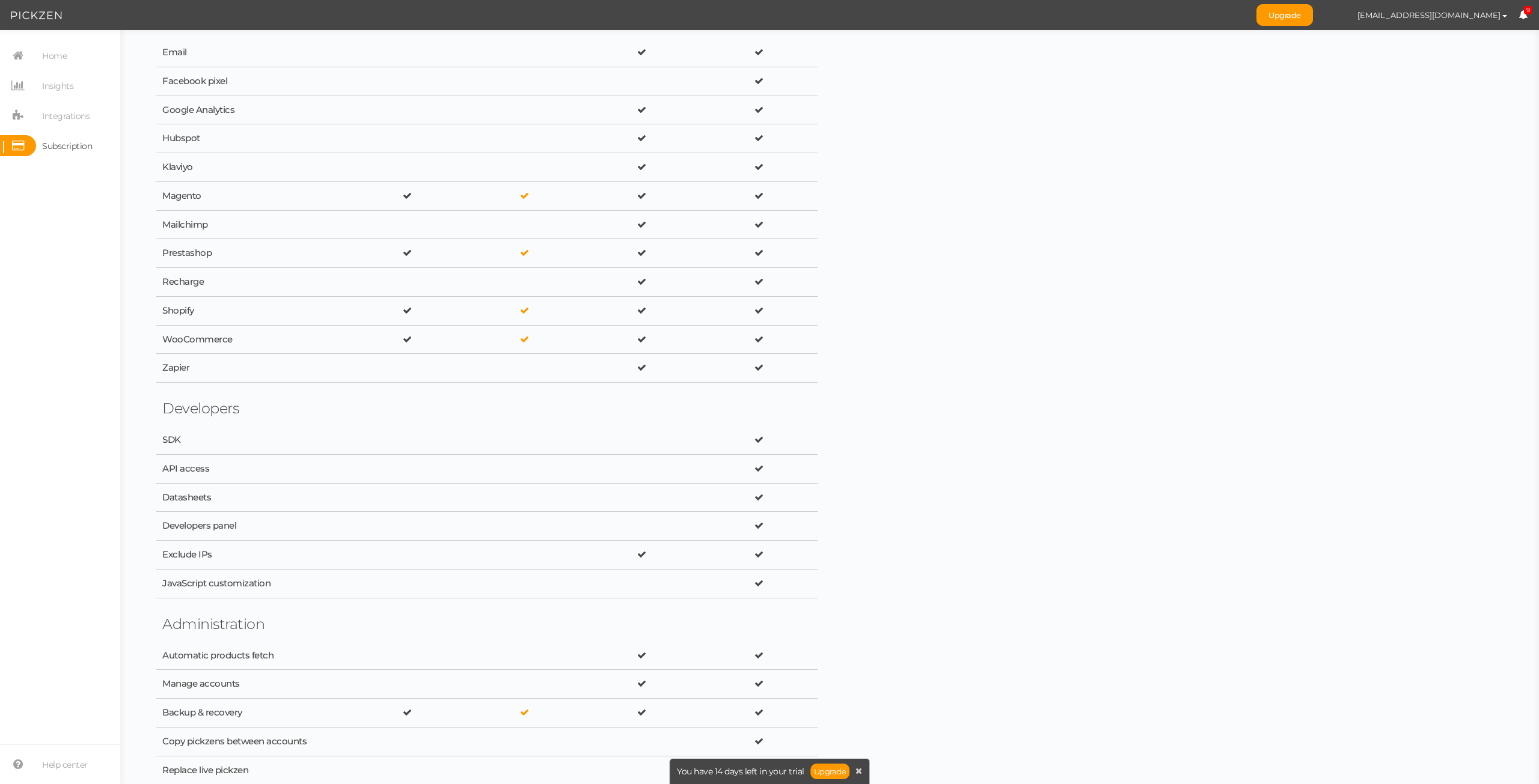
drag, startPoint x: 510, startPoint y: 507, endPoint x: 488, endPoint y: 492, distance: 26.6
click at [488, 492] on div "Datasheets" at bounding box center [486, 498] width 661 height 29
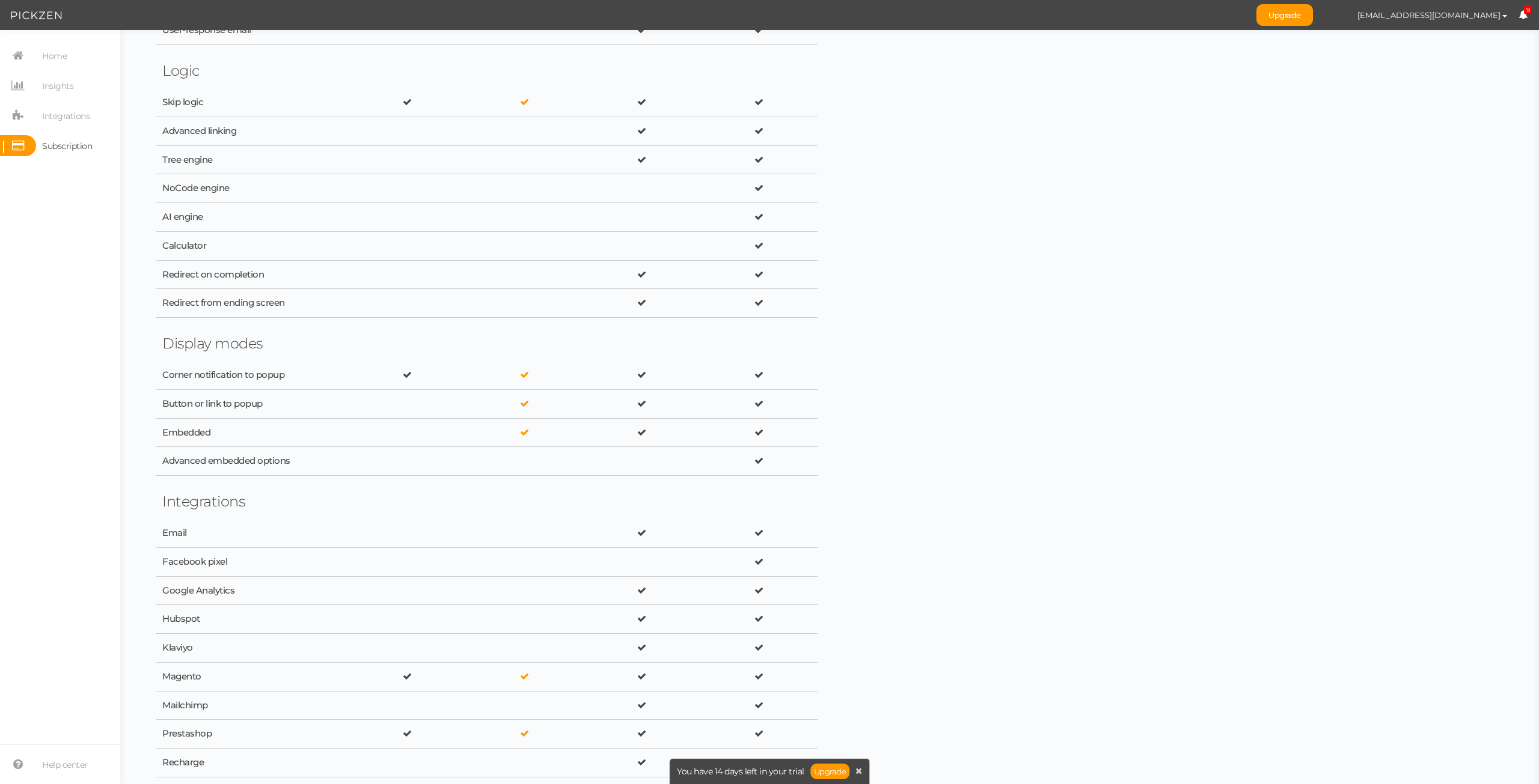
scroll to position [1142, 0]
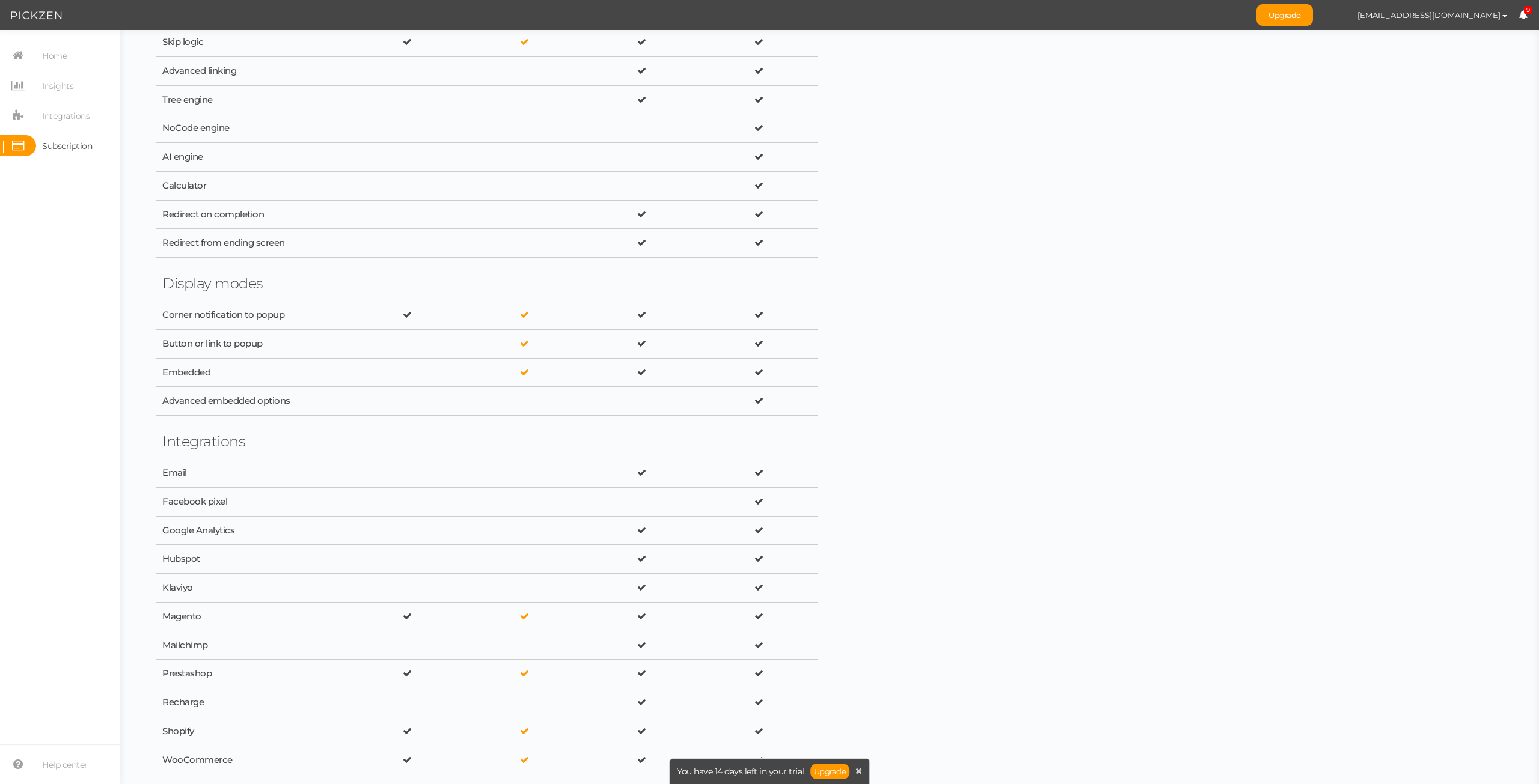
click at [507, 567] on div at bounding box center [524, 588] width 105 height 12
drag, startPoint x: 526, startPoint y: 580, endPoint x: 498, endPoint y: 583, distance: 28.2
click at [498, 567] on div at bounding box center [524, 588] width 105 height 12
click at [497, 567] on div at bounding box center [524, 588] width 105 height 12
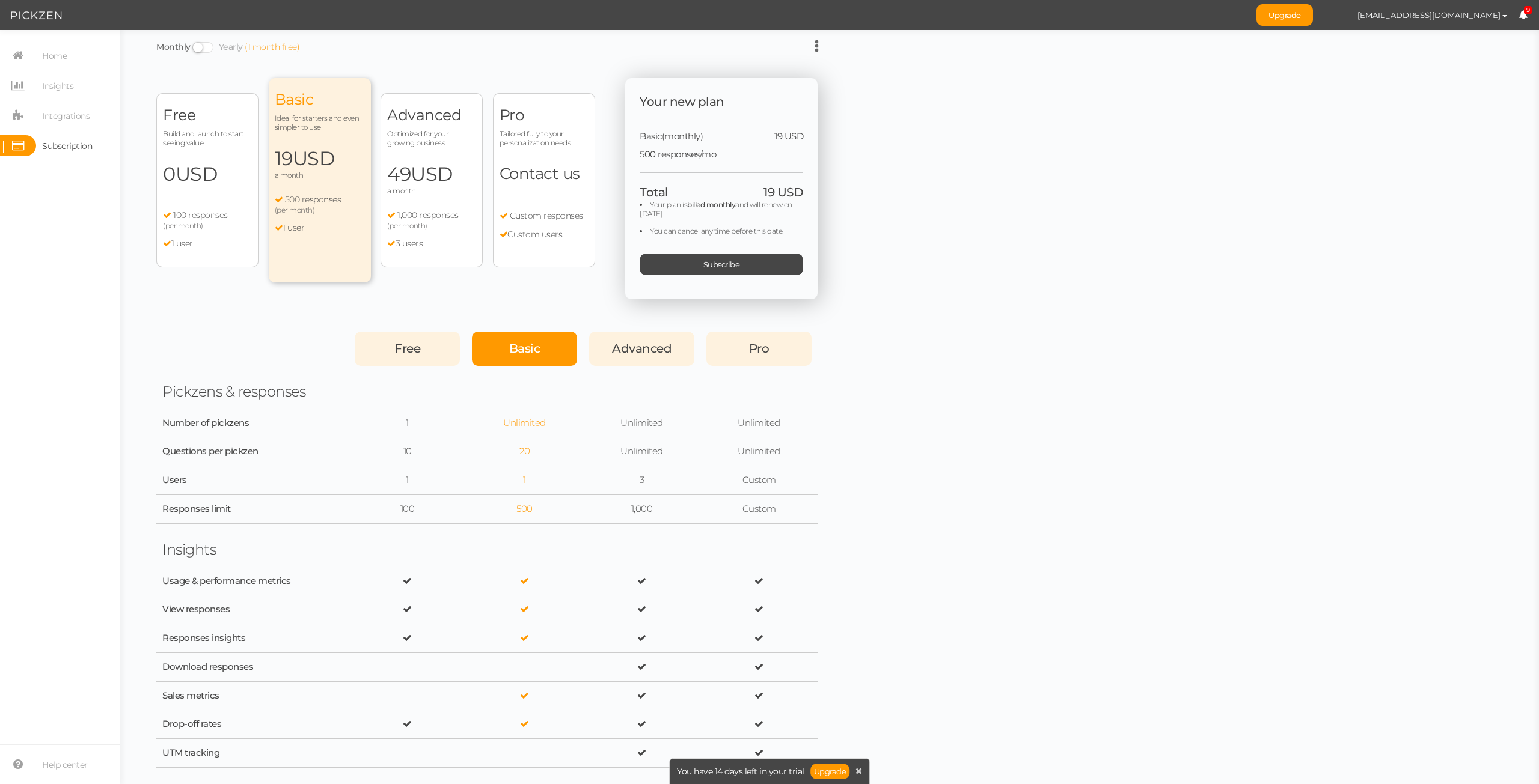
scroll to position [0, 0]
drag, startPoint x: 302, startPoint y: 302, endPoint x: 264, endPoint y: 305, distance: 38.1
